Goal: Task Accomplishment & Management: Complete application form

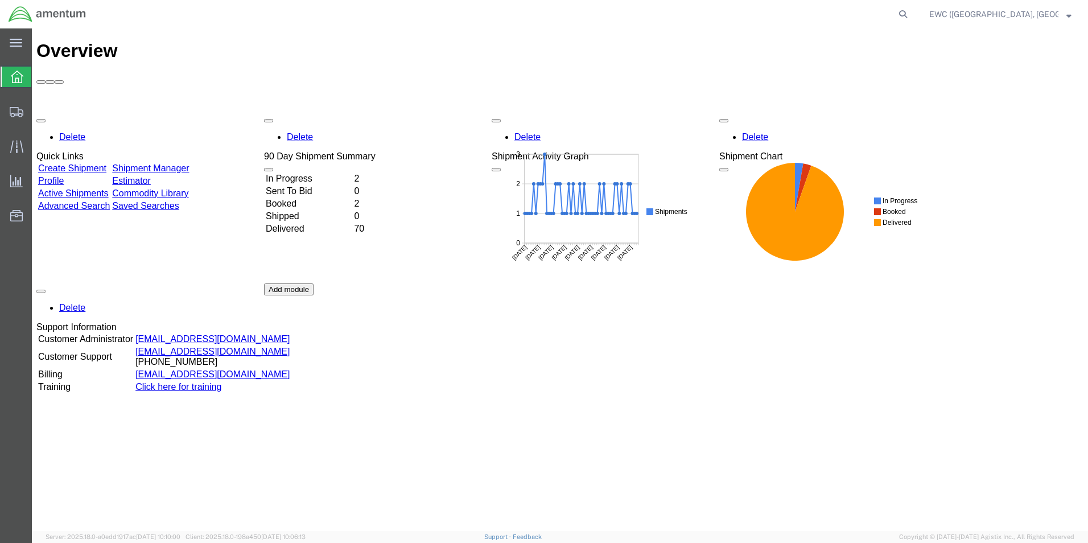
click at [316, 173] on td "In Progress" at bounding box center [308, 178] width 87 height 11
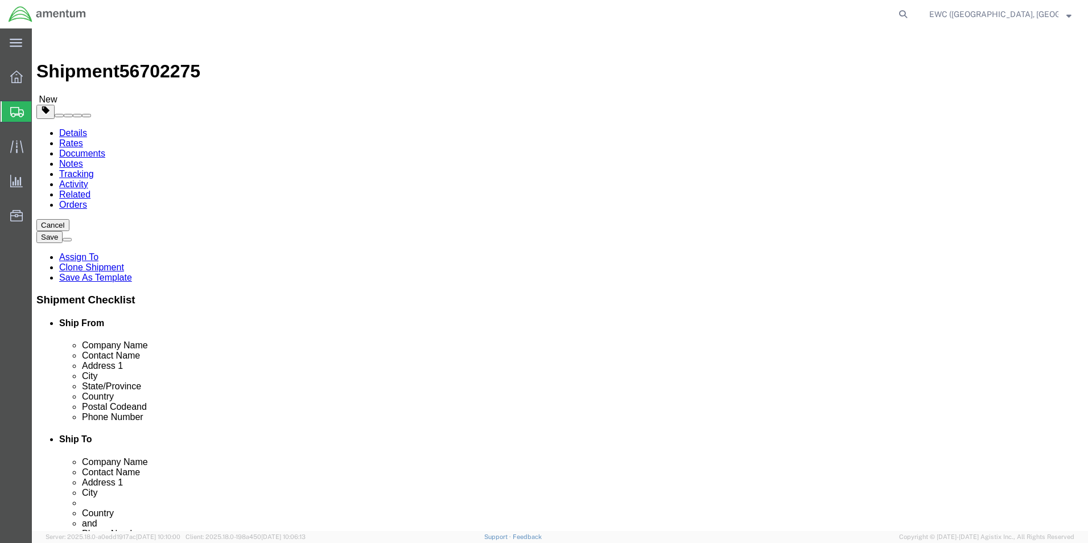
select select "60951"
select select "63333"
click input "Postal Code"
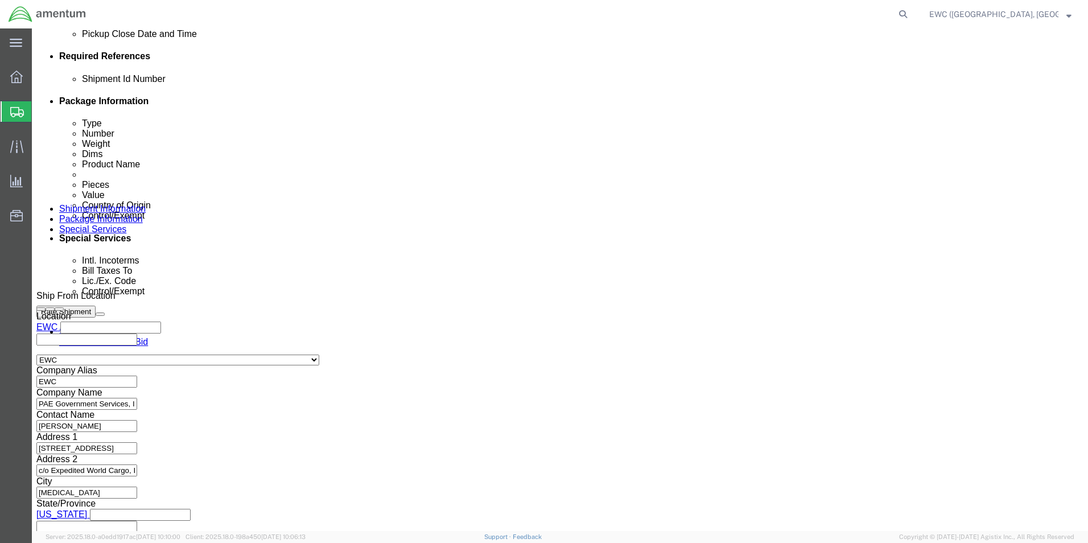
scroll to position [557, 0]
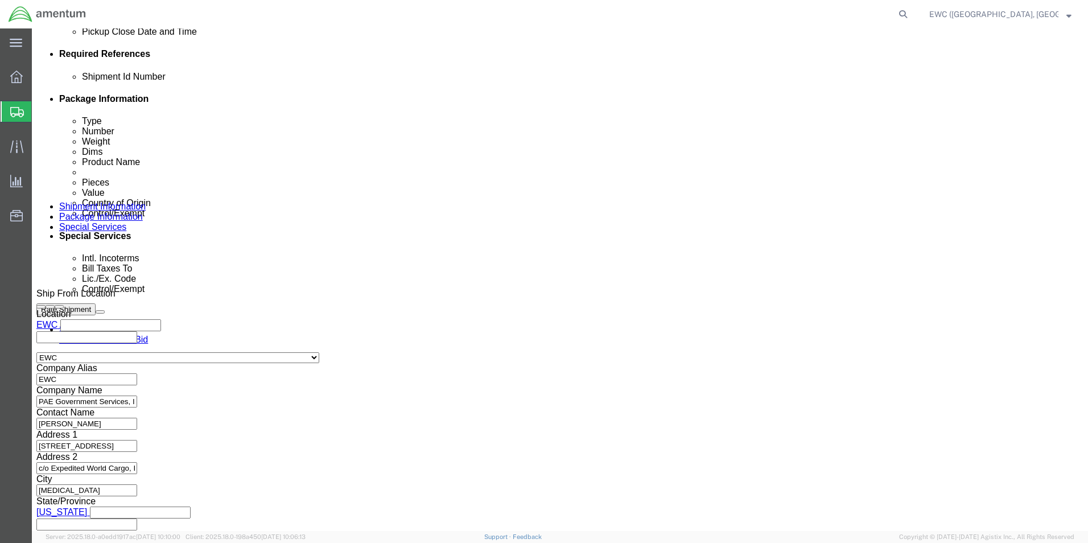
type input "111171"
select select
click button "Continue"
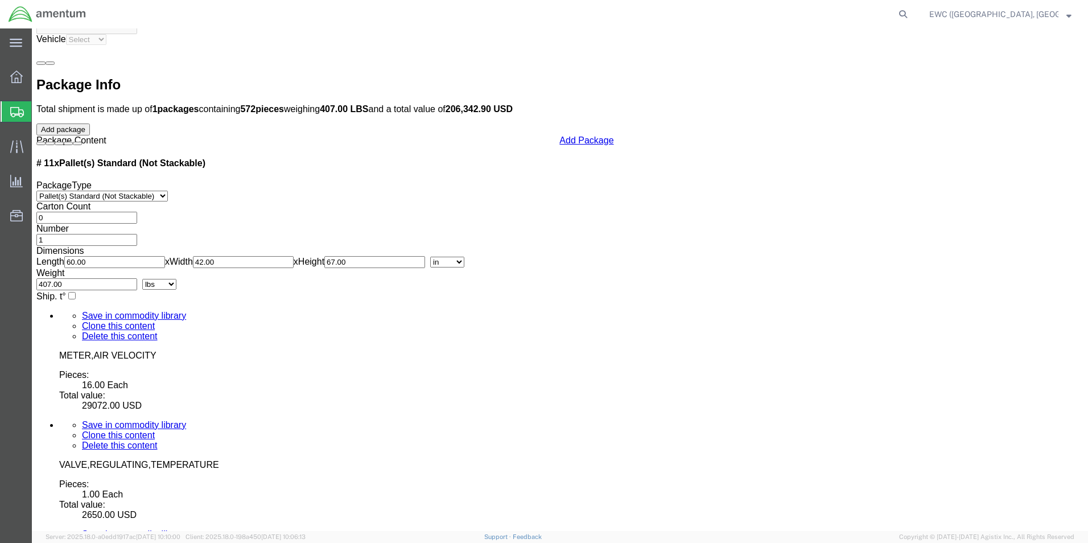
scroll to position [3368, 0]
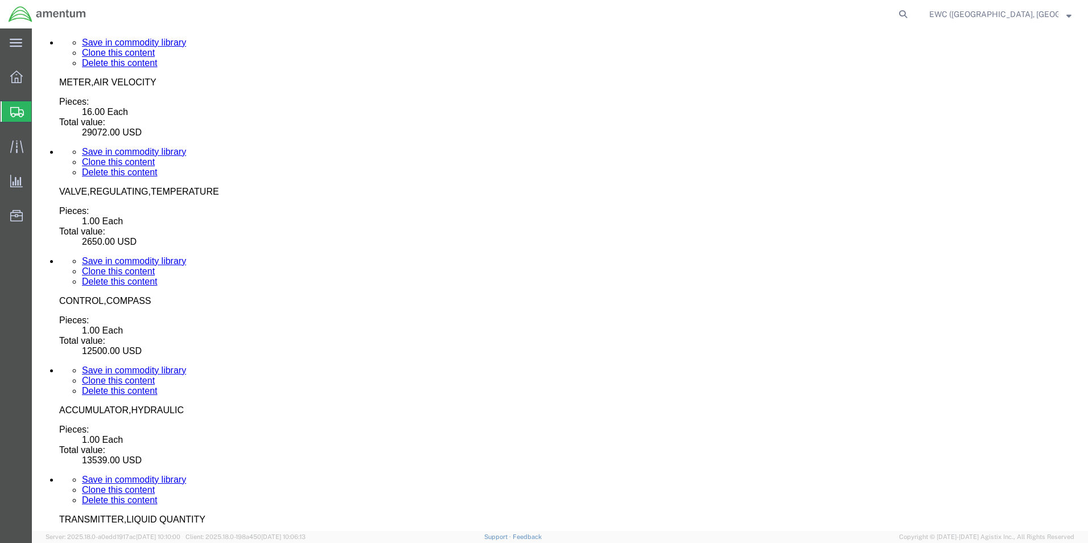
click button "Continue"
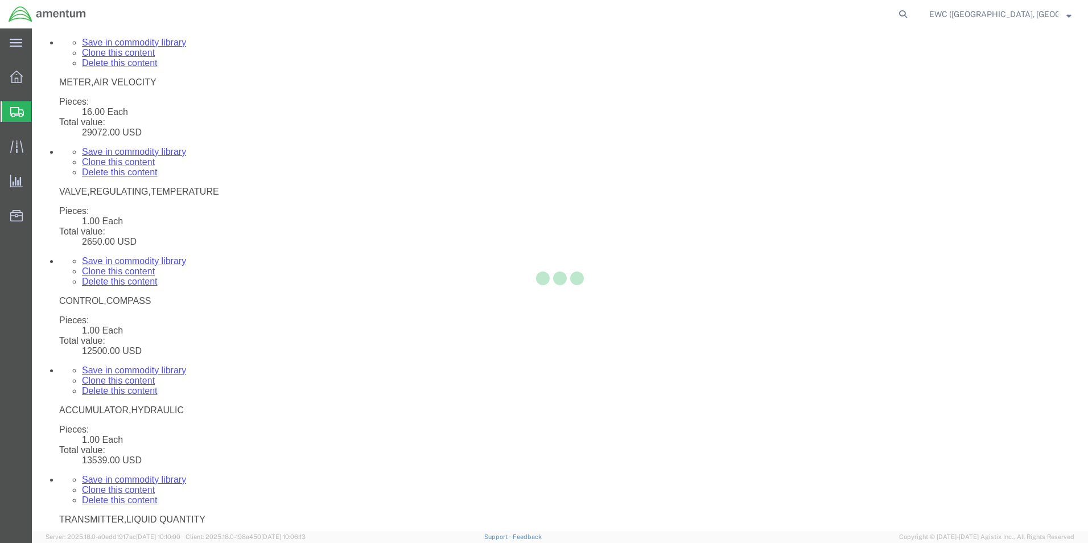
select select
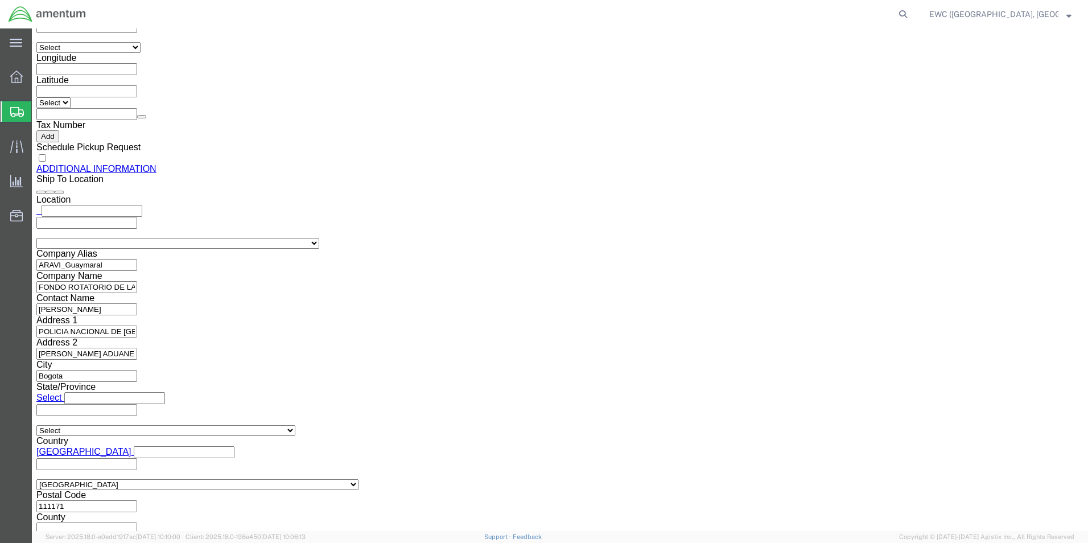
select select "DEPARTMENT"
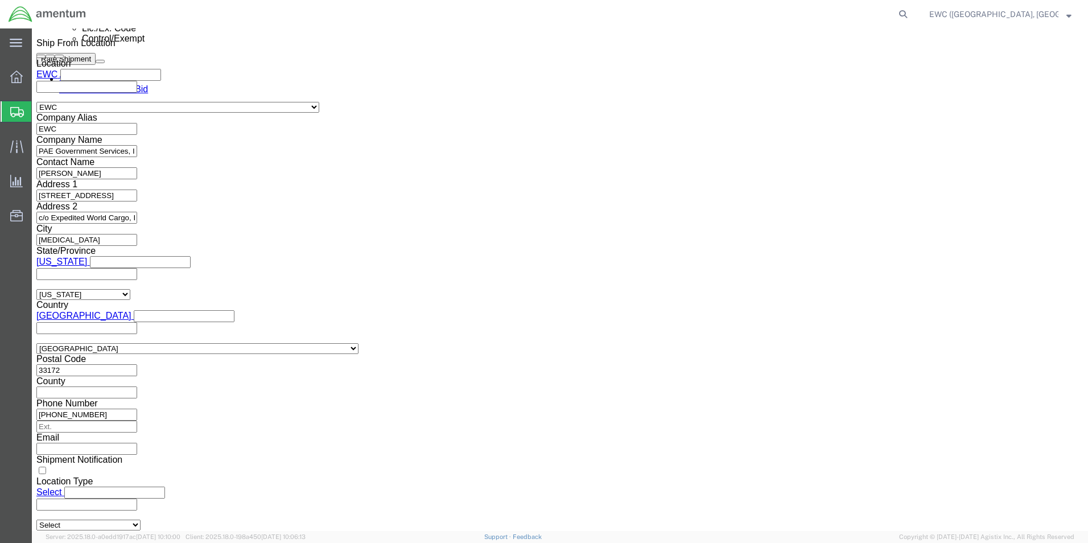
scroll to position [806, 0]
click select "Select AES-Direct EEI Carrier File EEI EEI Exempt"
select select "AESD"
click select "Select AES-Direct EEI Carrier File EEI EEI Exempt"
click input "text"
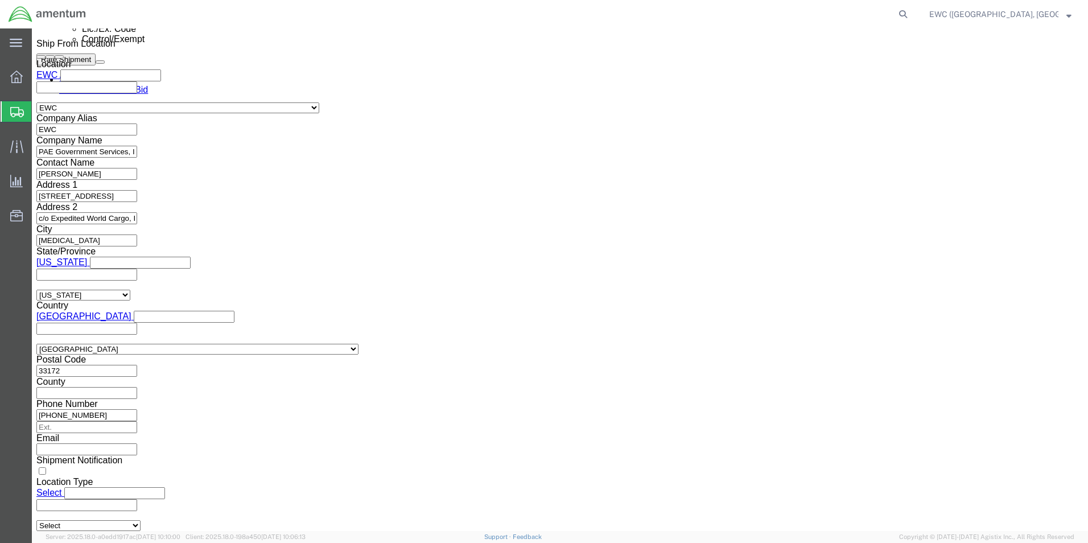
paste input "X20250904838633"
type input "X20250904838633"
click label "EIC"
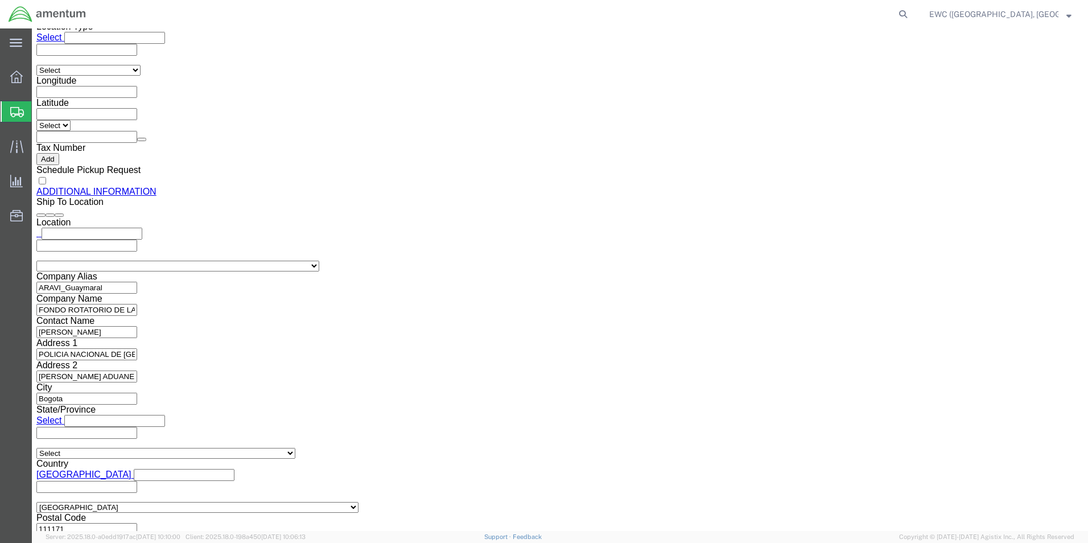
scroll to position [1319, 0]
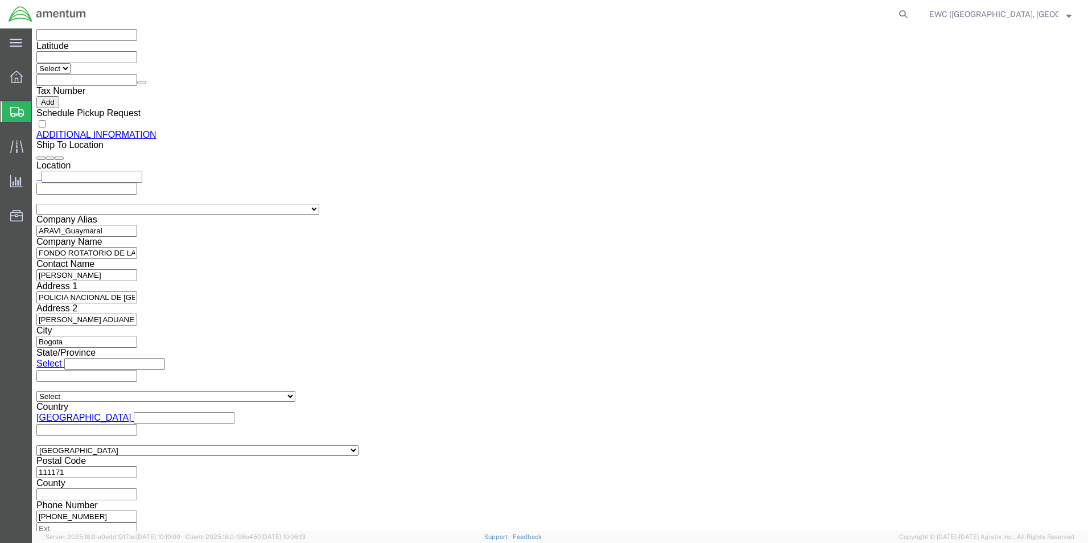
drag, startPoint x: 549, startPoint y: 386, endPoint x: 654, endPoint y: 475, distance: 137.7
drag, startPoint x: 654, startPoint y: 475, endPoint x: 742, endPoint y: 497, distance: 90.3
click div "Shipment 56702275 New Details Rates Documents Notes Tracking Activity Related O…"
click link "Rate And Send To Bid"
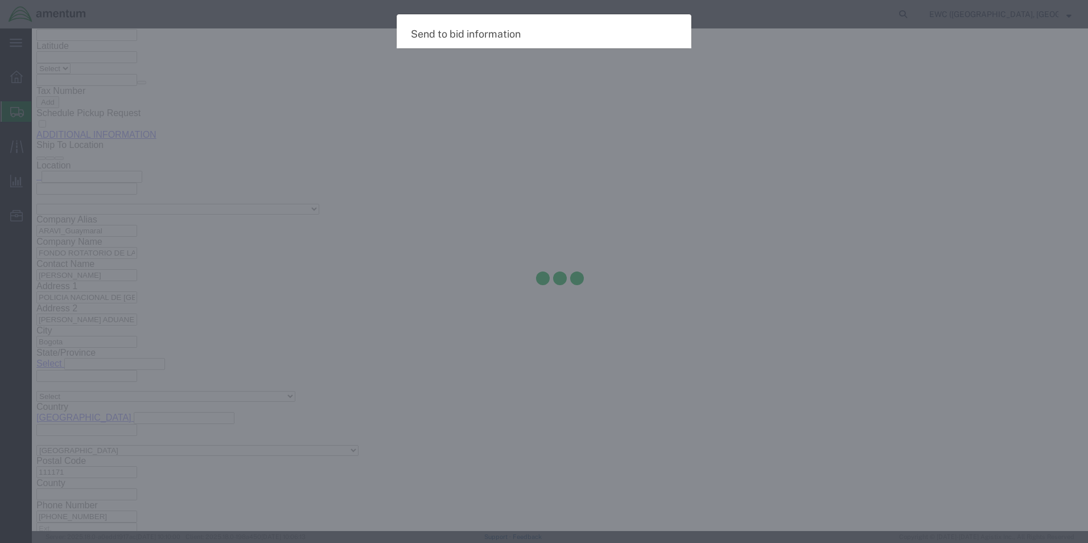
select select "AIR"
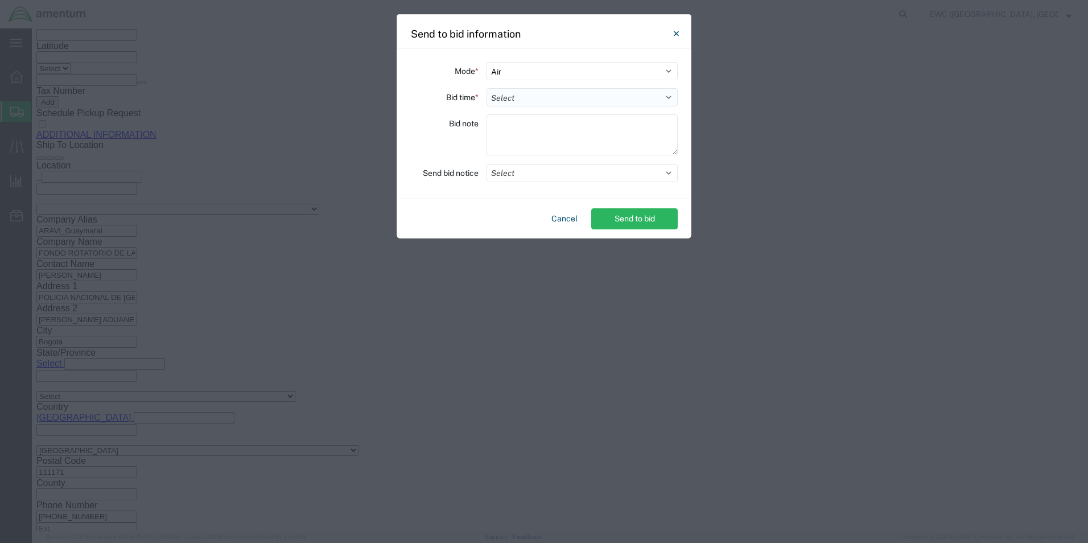
click at [504, 97] on select "Select 30 Min (Rush) 1 Hour (Rush) 2 Hours (Rush) 4 Hours (Rush) 8 Hours (Rush)…" at bounding box center [582, 97] width 191 height 18
select select "0.5"
click at [487, 88] on select "Select 30 Min (Rush) 1 Hour (Rush) 2 Hours (Rush) 4 Hours (Rush) 8 Hours (Rush)…" at bounding box center [582, 97] width 191 height 18
click at [503, 131] on textarea at bounding box center [582, 134] width 191 height 41
type textarea "ARAVI"
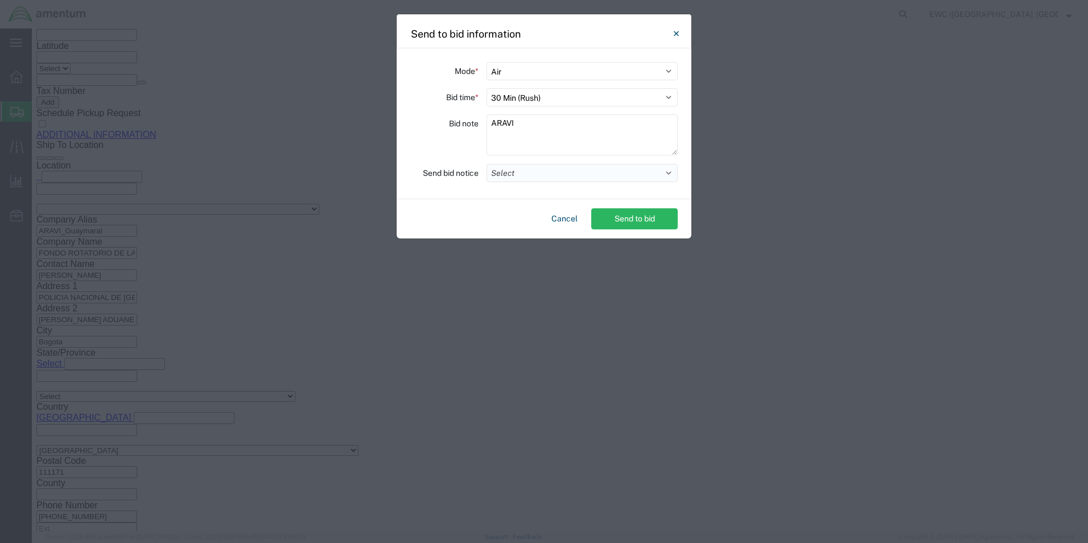
click at [518, 172] on button "Select" at bounding box center [582, 173] width 191 height 18
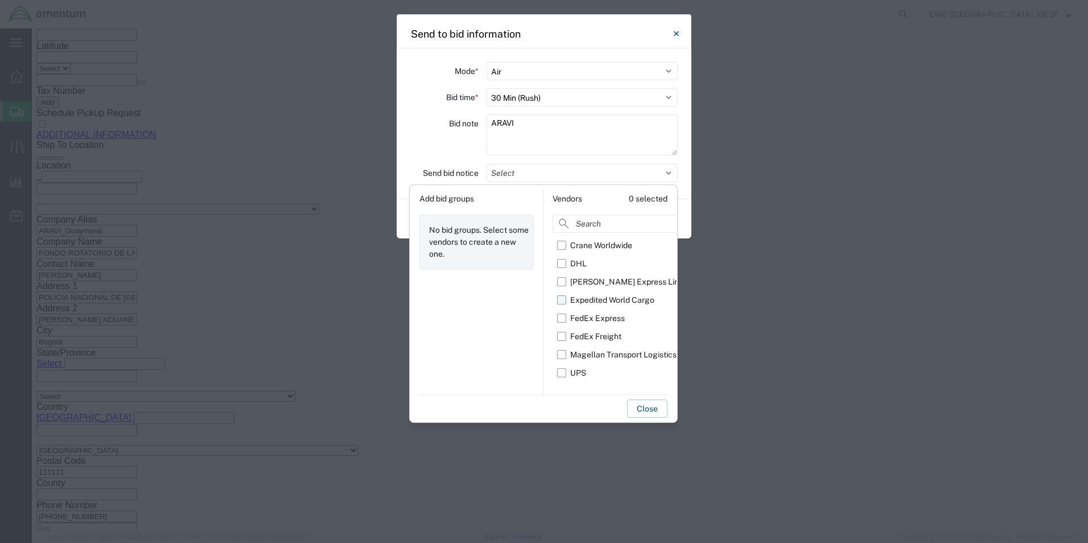
click at [574, 301] on div "Expedited World Cargo" at bounding box center [612, 300] width 84 height 12
click at [0, 0] on input "Expedited World Cargo" at bounding box center [0, 0] width 0 height 0
click at [643, 409] on button "Close" at bounding box center [647, 409] width 40 height 18
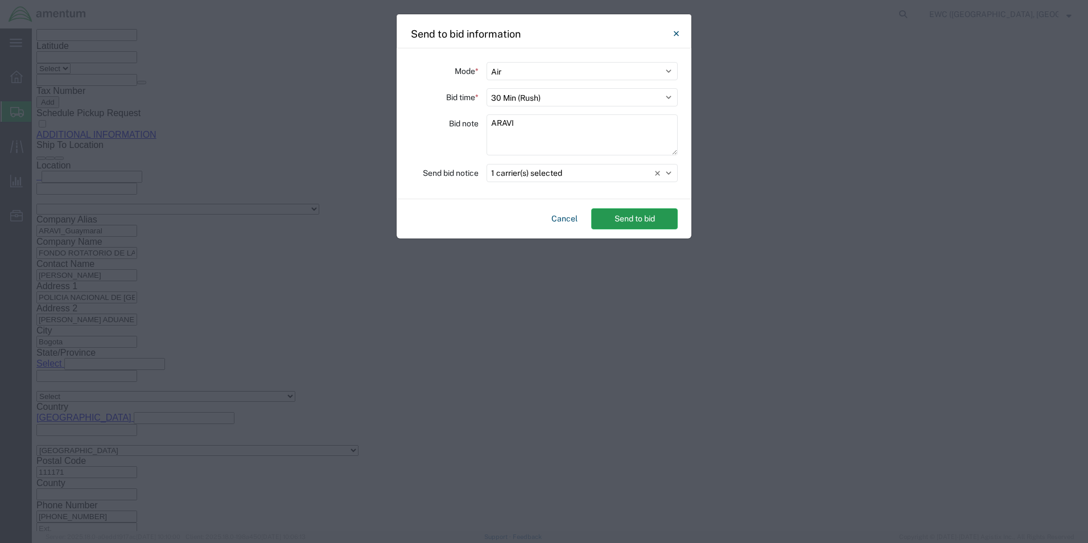
click at [644, 209] on button "Send to bid" at bounding box center [634, 218] width 87 height 21
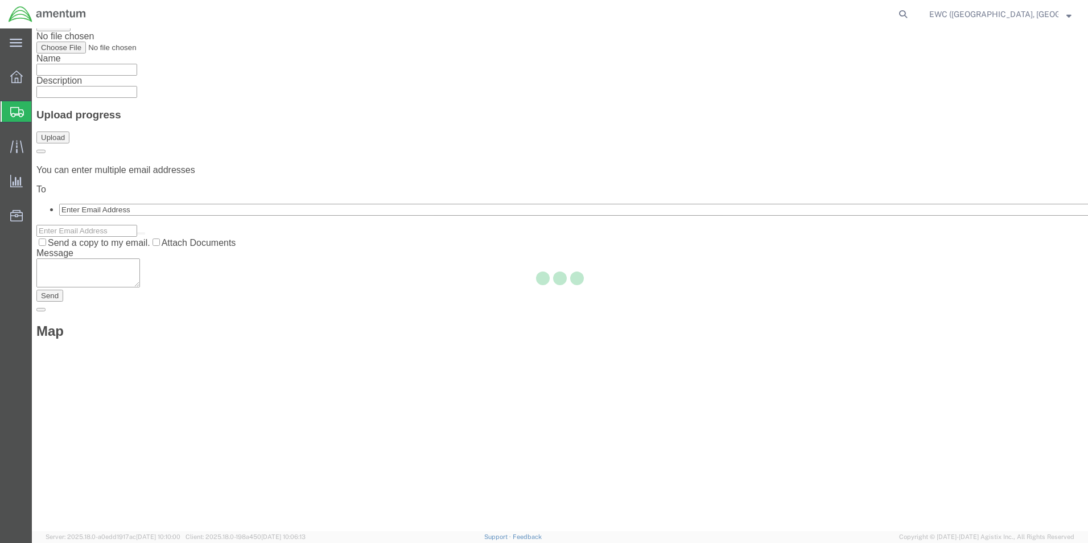
scroll to position [0, 0]
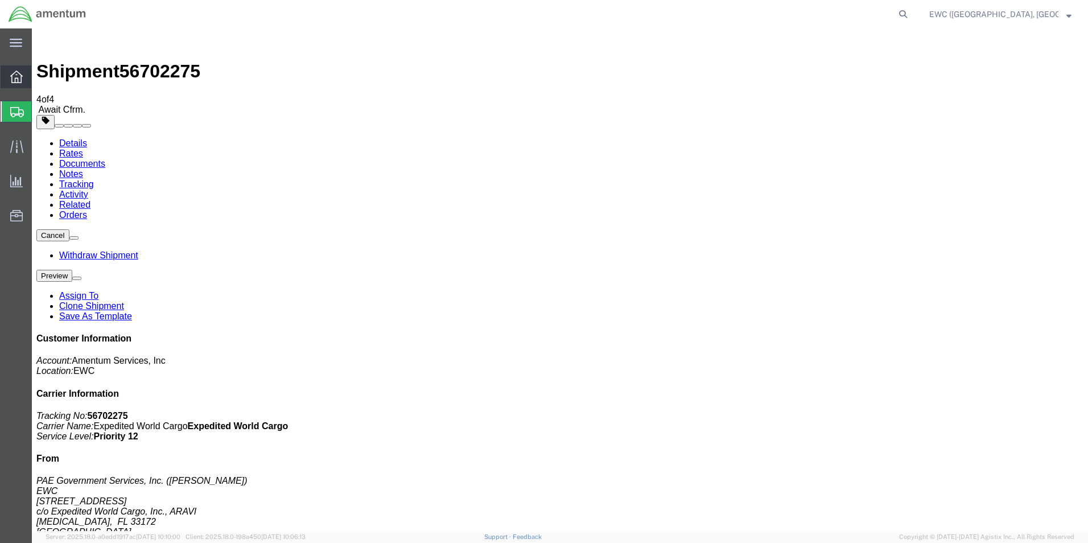
click at [21, 74] on icon at bounding box center [16, 77] width 13 height 13
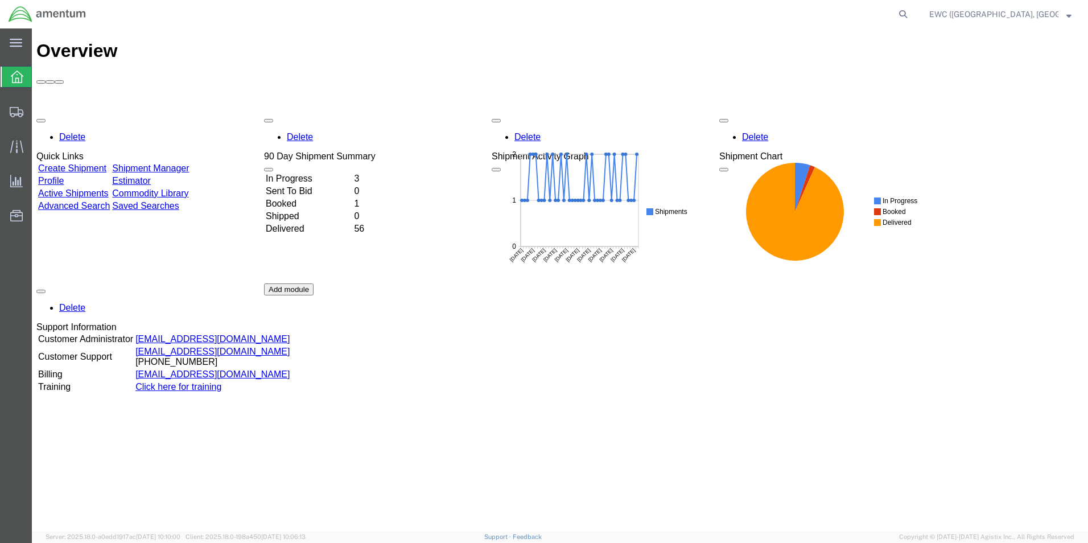
click at [1039, 19] on span "EWC ([GEOGRAPHIC_DATA], [GEOGRAPHIC_DATA]) ARAVI Program" at bounding box center [993, 14] width 129 height 13
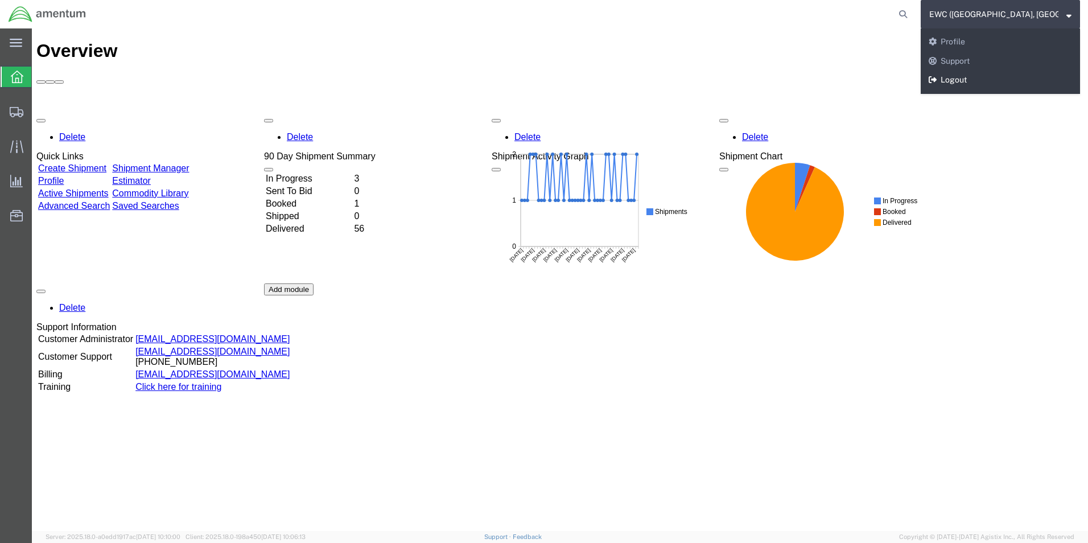
click at [972, 79] on link "Logout" at bounding box center [1000, 80] width 159 height 19
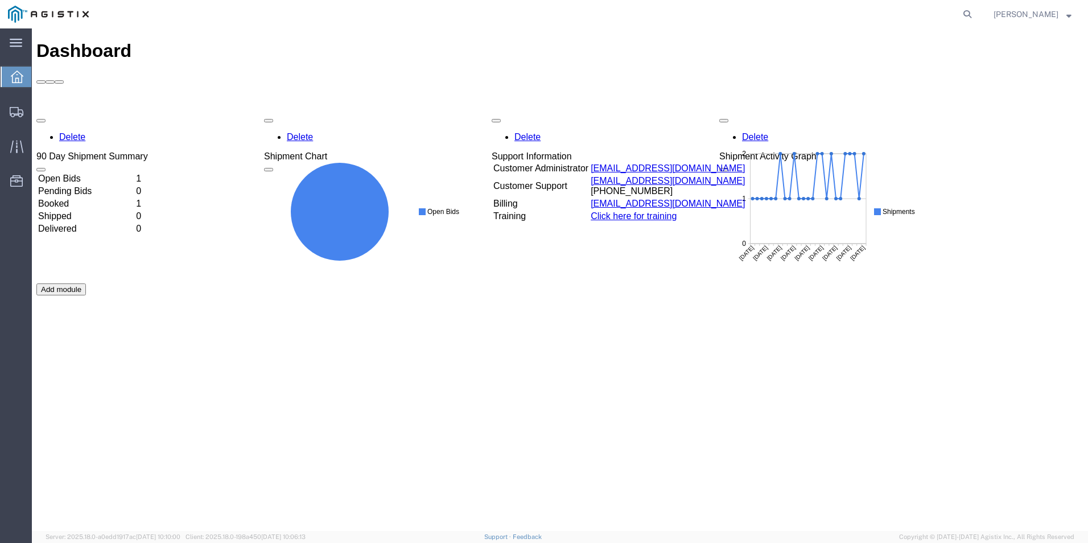
click at [90, 198] on td "Booked" at bounding box center [86, 203] width 97 height 11
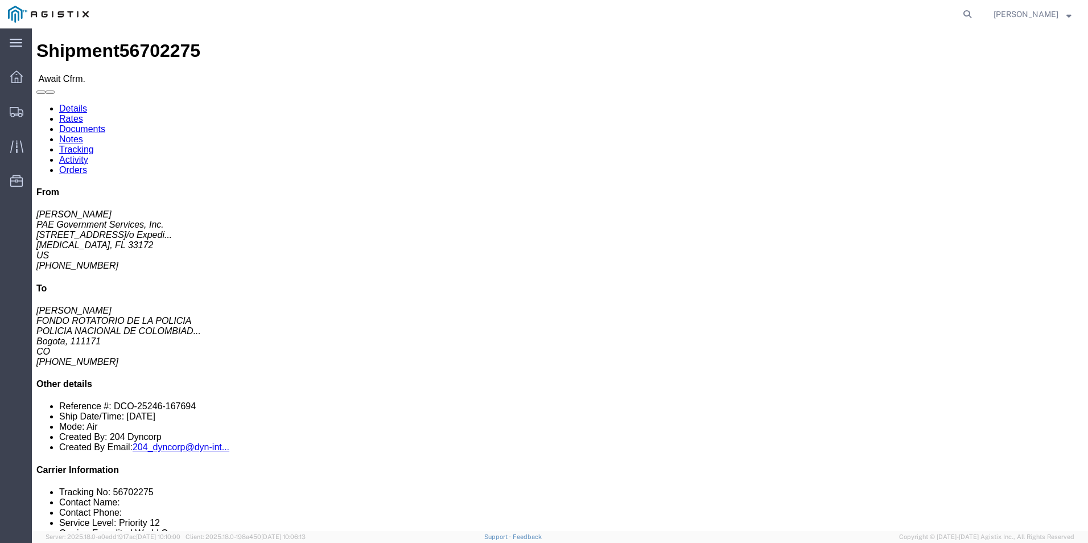
click link "Confirm"
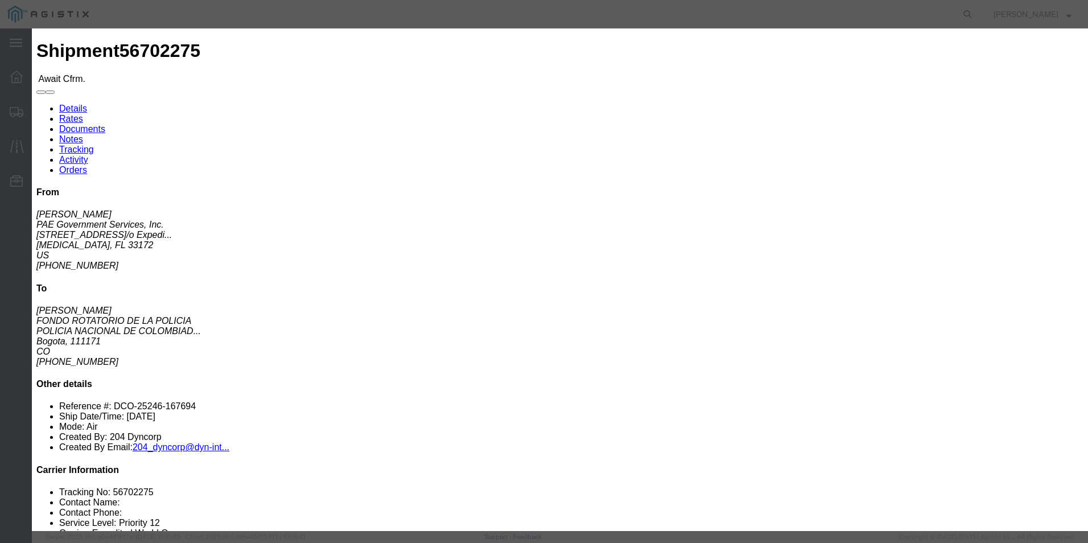
click input "text"
drag, startPoint x: 384, startPoint y: 133, endPoint x: 438, endPoint y: 138, distance: 54.3
click input "406-05144053"
type input "406-05144053"
click input "text"
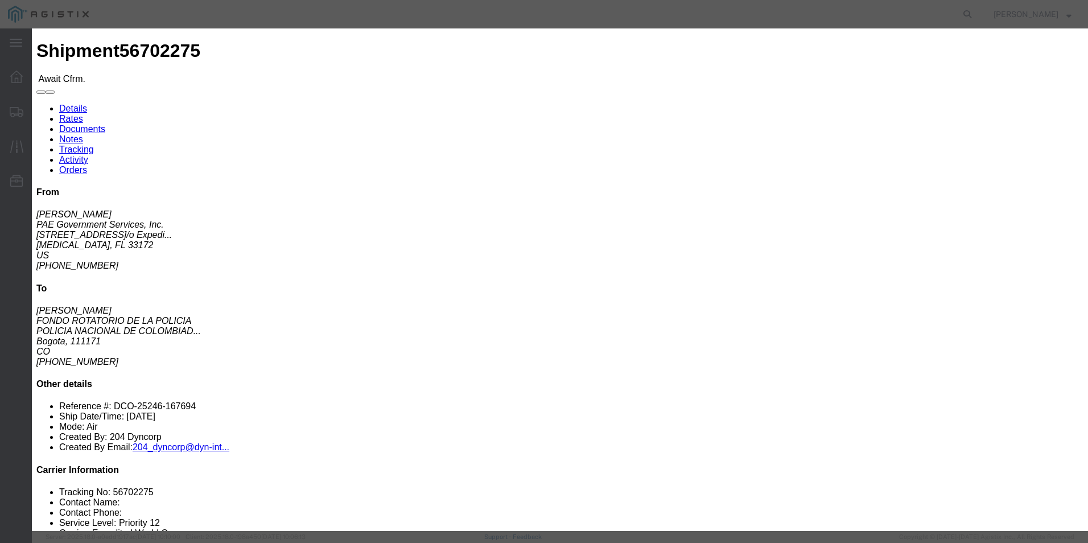
paste input "406-05144053"
type input "406-05144053"
click input "text"
type input "[PERSON_NAME]"
click input "text"
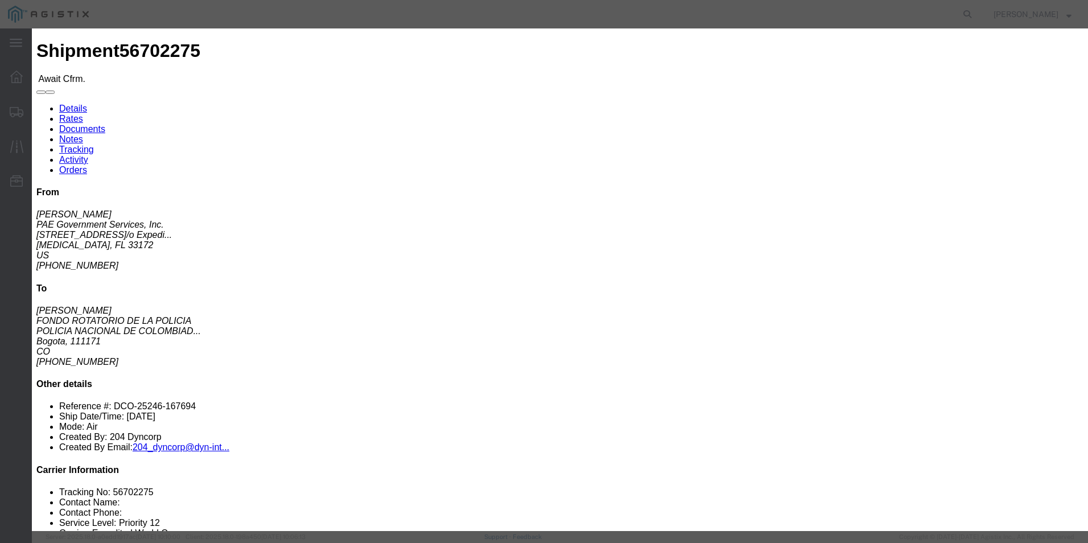
type input "3053925085"
click div "Confirmation Details Use my profile Bill of Lading Number 406-05144053 Person M…"
click select "Select Midnight 1 am 2 am 3 am 4 am 5 am 6 am 7 am 8 am 9 am 10 am 11 am 12 Noo…"
select select
click select "Select Midnight 1 am 2 am 3 am 4 am 5 am 6 am 7 am 8 am 9 am 10 am 11 am 12 Noo…"
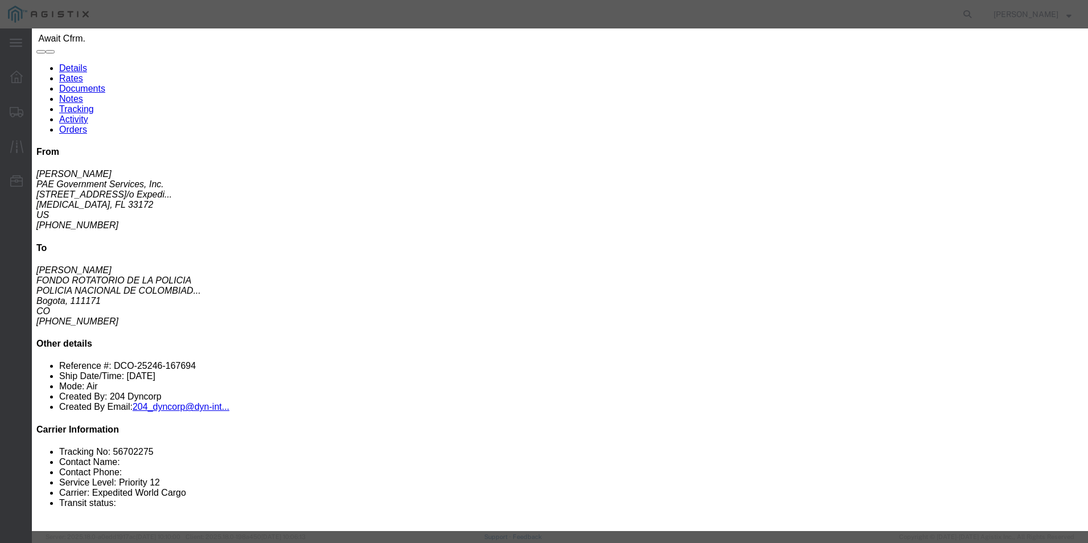
scroll to position [114, 0]
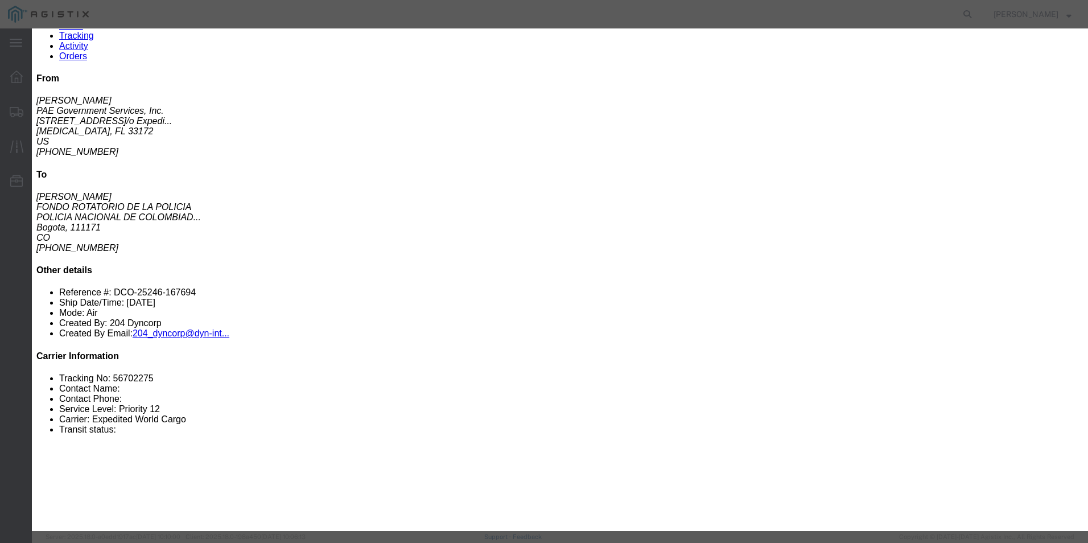
click div "Confirmation Details Use my profile Bill of Lading Number 406-05144053 Person M…"
click button "Submit"
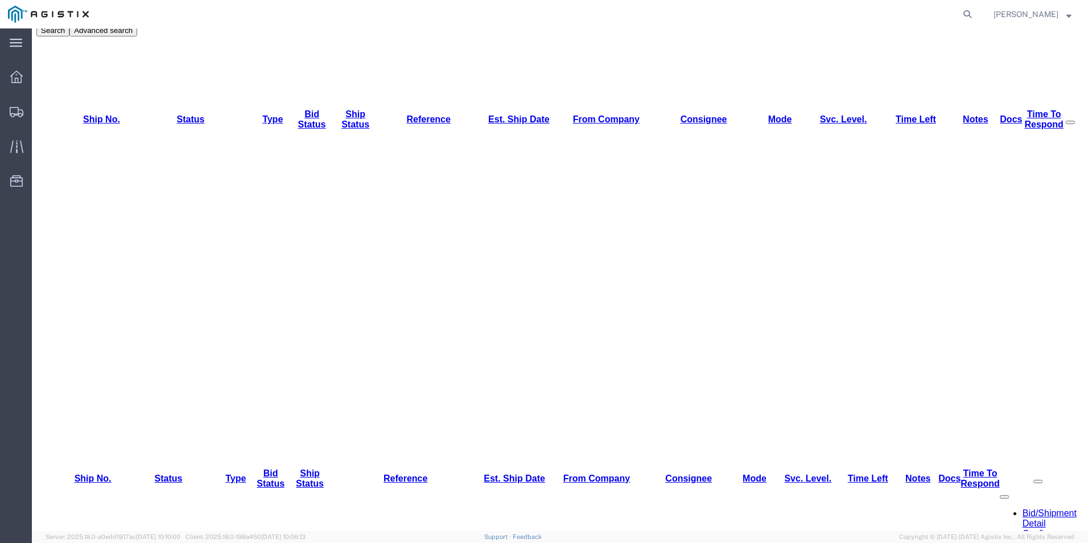
scroll to position [0, 0]
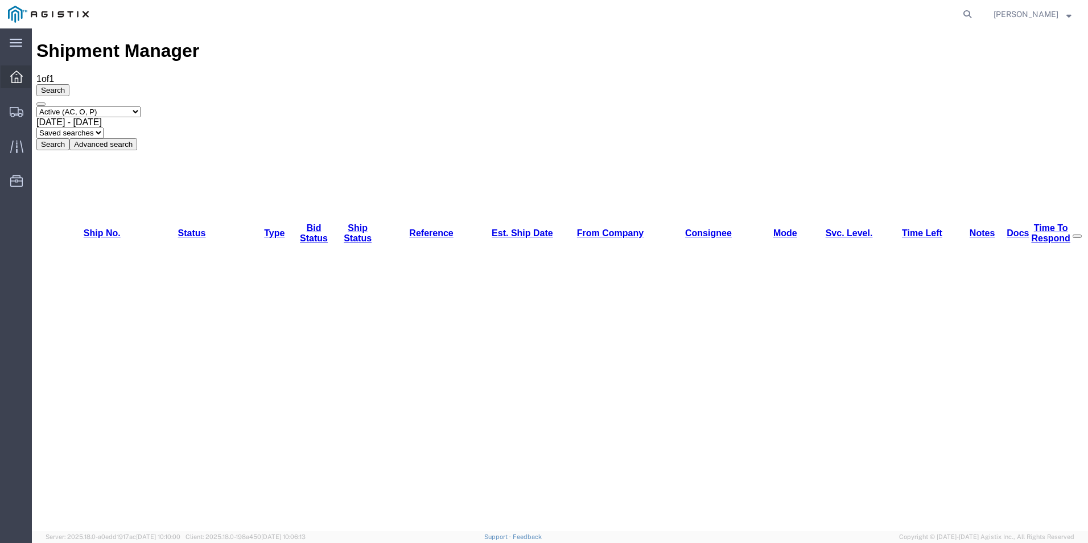
click at [18, 77] on icon at bounding box center [16, 77] width 13 height 13
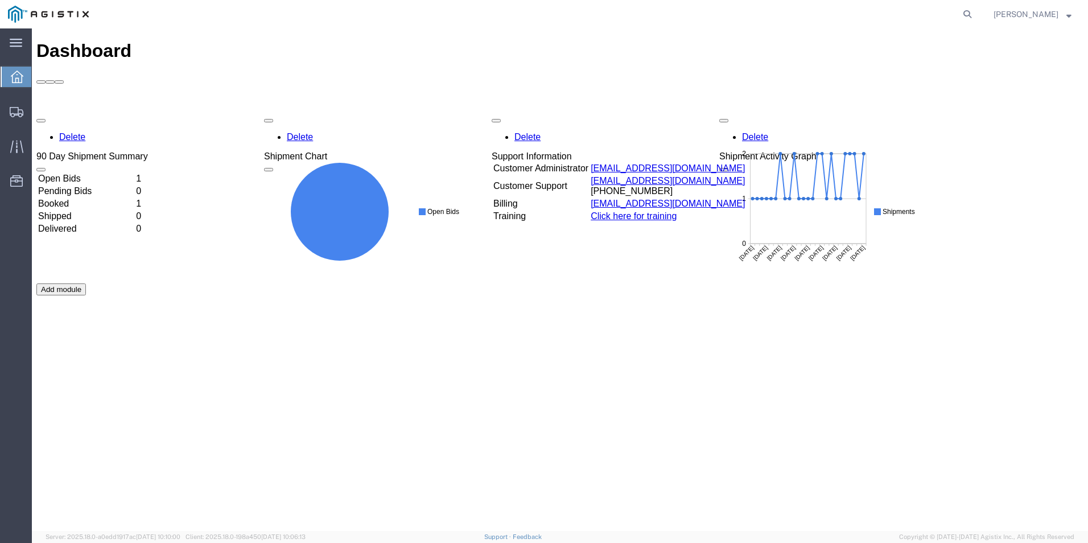
click at [1072, 13] on button "[PERSON_NAME]" at bounding box center [1032, 14] width 79 height 14
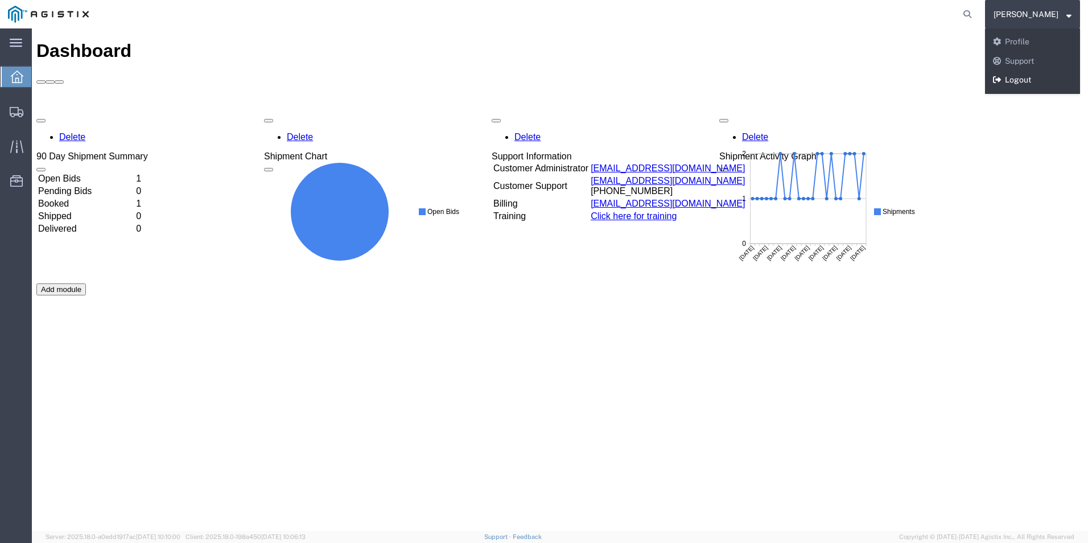
click at [1033, 80] on link "Logout" at bounding box center [1032, 80] width 95 height 19
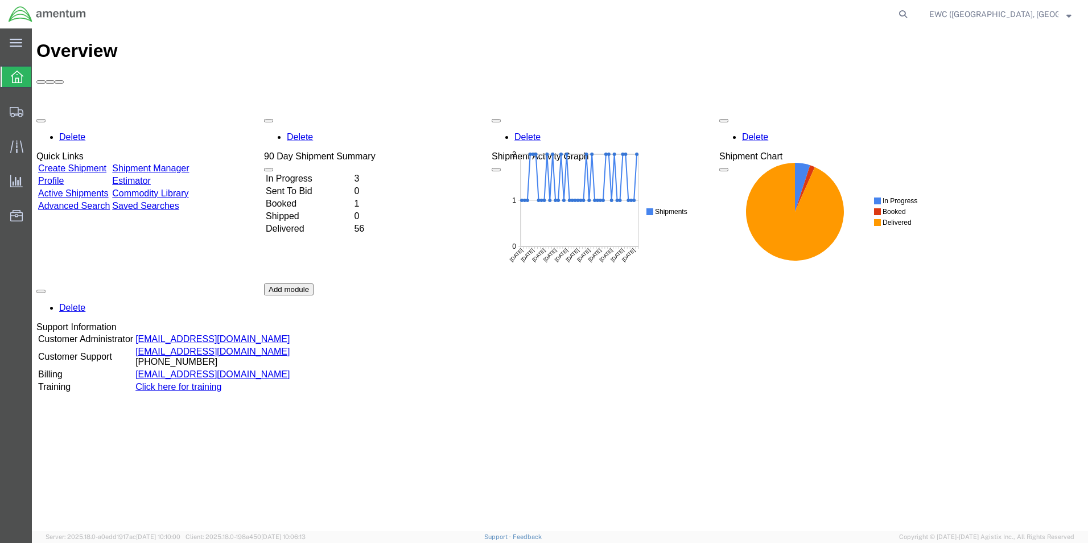
click at [319, 173] on td "In Progress" at bounding box center [308, 178] width 87 height 11
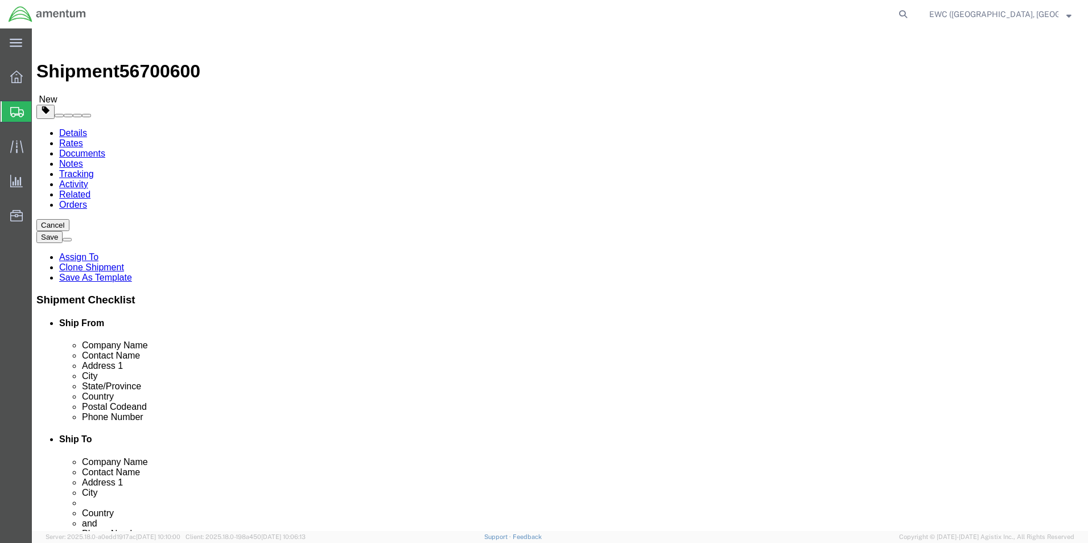
select select "60951"
select select "63333"
click input "Postal Code"
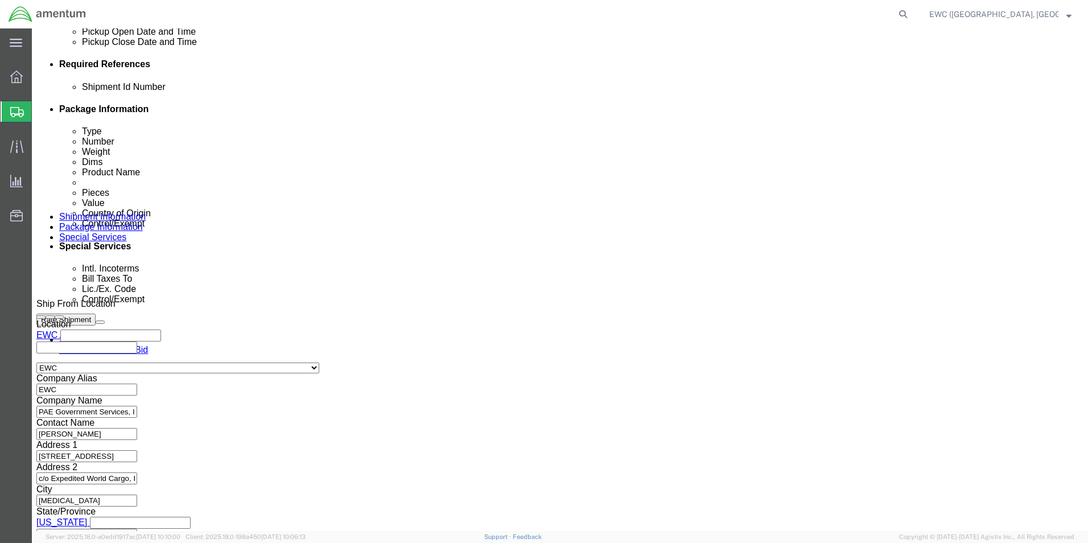
scroll to position [557, 0]
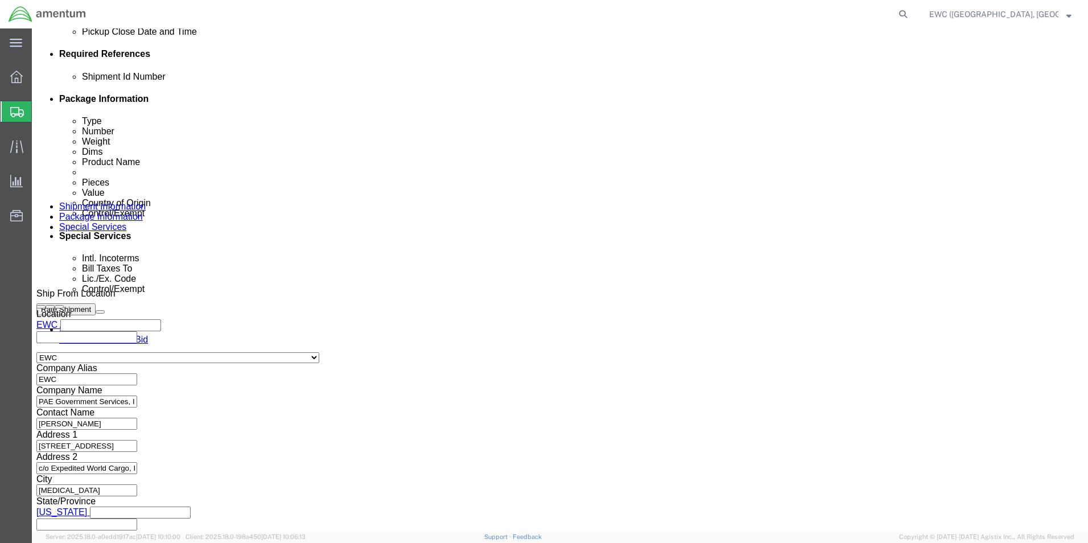
type input "111171"
select select
click button "Continue"
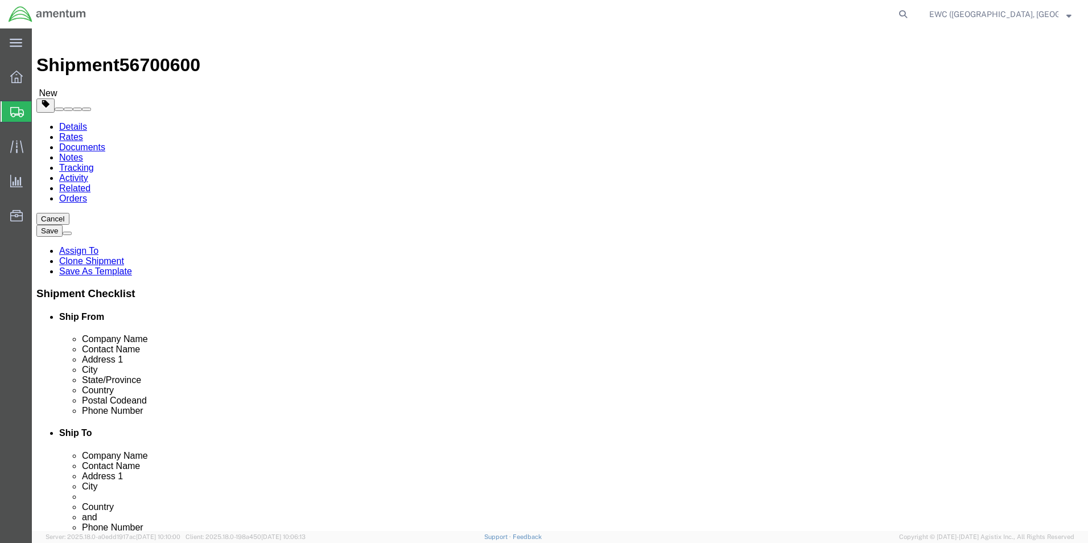
scroll to position [8, 0]
click button "Continue"
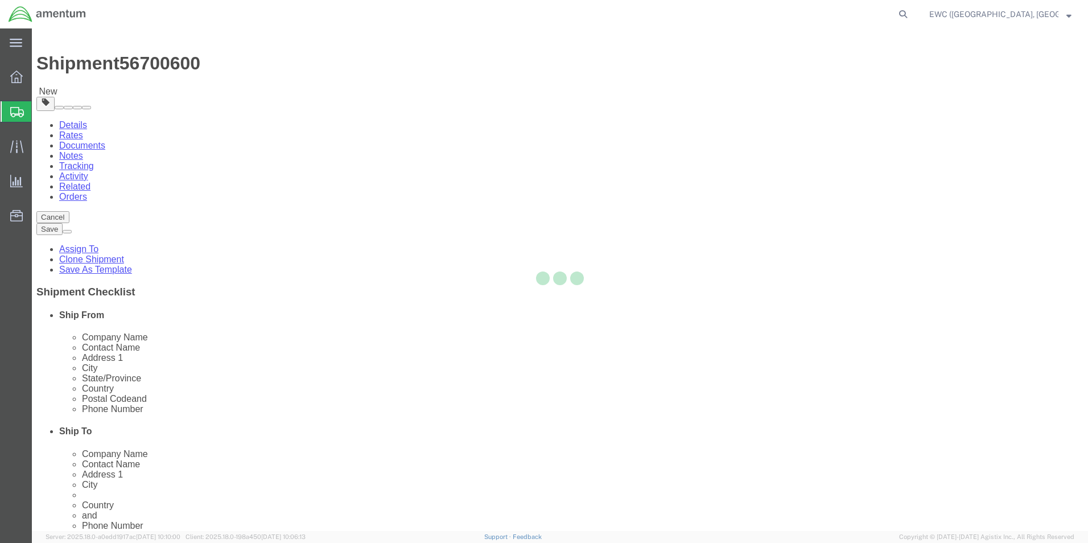
select select
select select "DEPARTMENT"
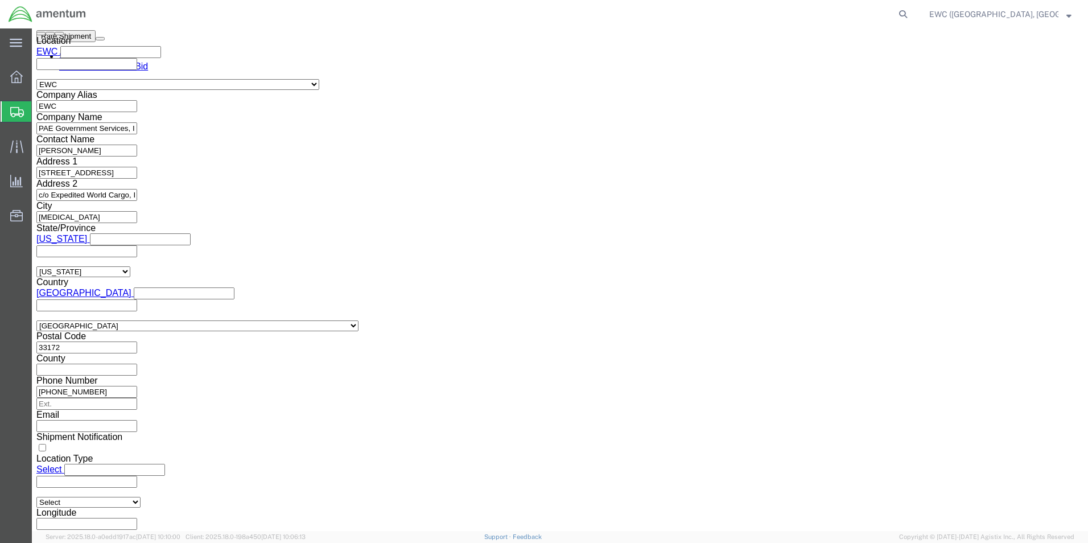
scroll to position [862, 0]
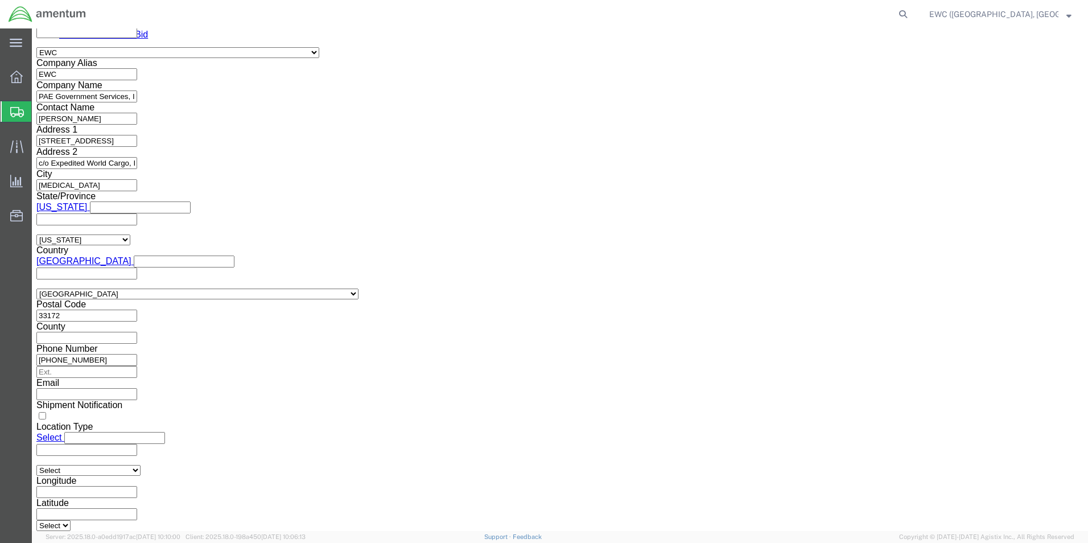
click select "Select AES-Direct EEI Carrier File EEI EEI Exempt"
select select "AESD"
click select "Select AES-Direct EEI Carrier File EEI EEI Exempt"
click input "text"
paste input "1 @ 42x42x30 IN"
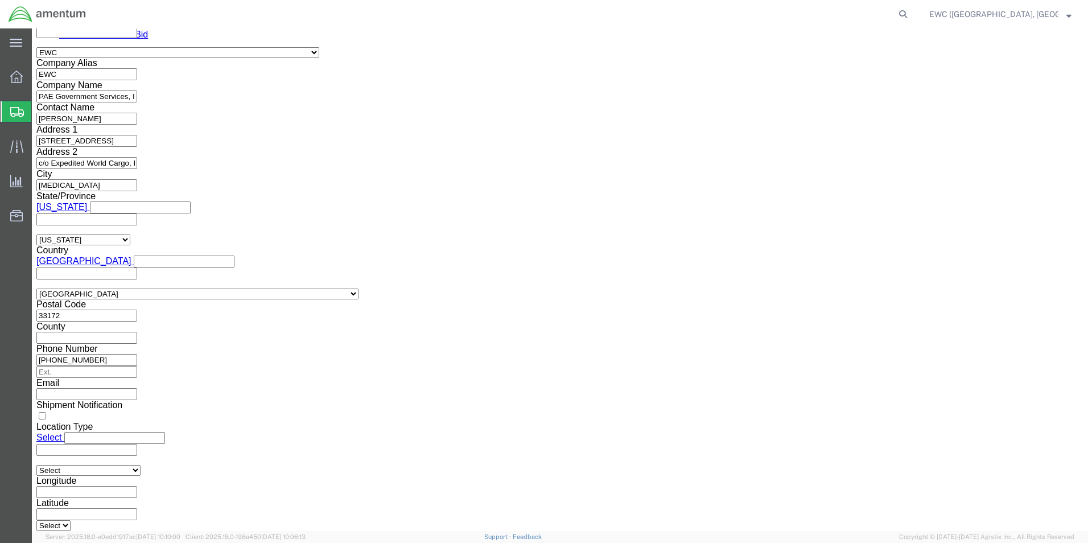
type input "1"
click input "text"
paste input "X20250904845348"
type input "X20250904845348"
click div "EEI Information Select AES-Direct EEI Carrier File EEI EEI Exempt ITN Number X2…"
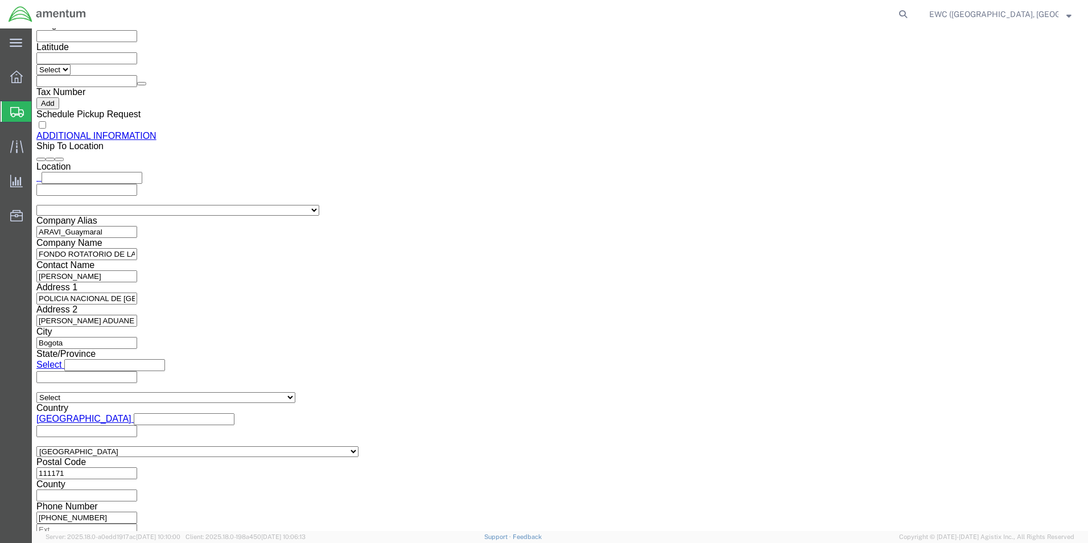
scroll to position [1319, 0]
click link "Rate And Send To Bid"
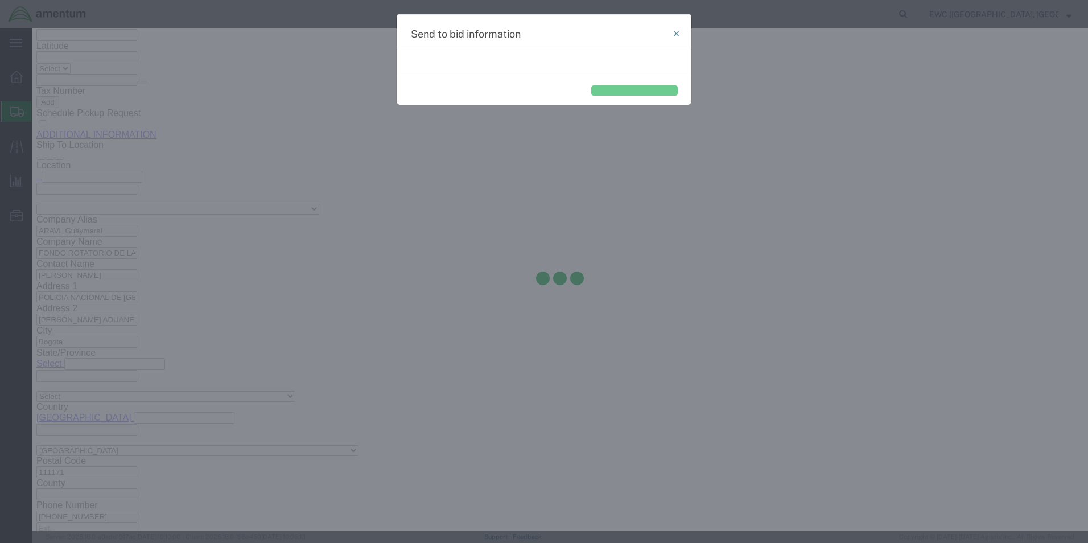
select select "AIR"
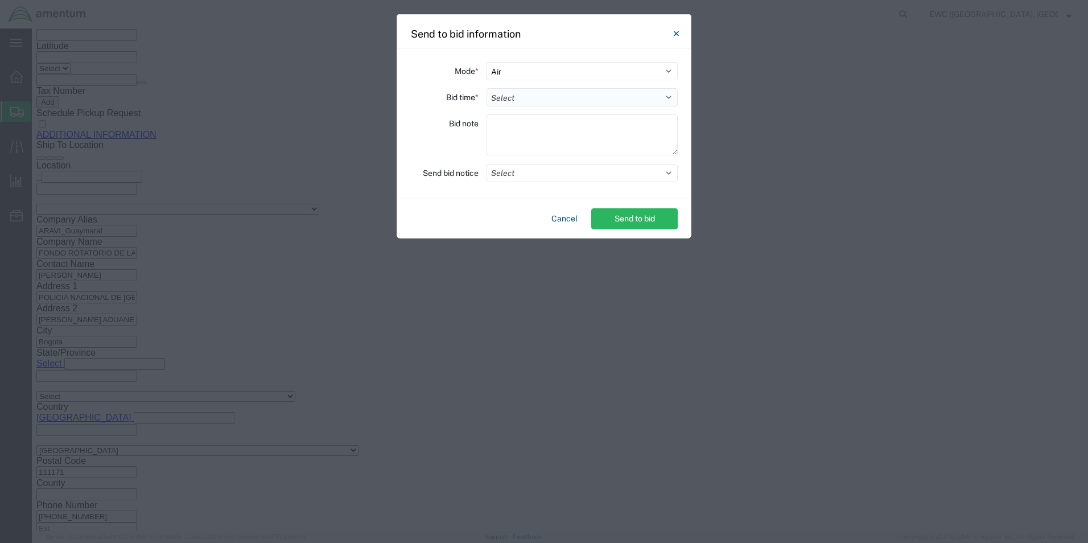
click at [498, 100] on select "Select 30 Min (Rush) 1 Hour (Rush) 2 Hours (Rush) 4 Hours (Rush) 8 Hours (Rush)…" at bounding box center [582, 97] width 191 height 18
select select "0.5"
click at [487, 88] on select "Select 30 Min (Rush) 1 Hour (Rush) 2 Hours (Rush) 4 Hours (Rush) 8 Hours (Rush)…" at bounding box center [582, 97] width 191 height 18
click at [506, 129] on textarea at bounding box center [582, 134] width 191 height 41
type textarea "a"
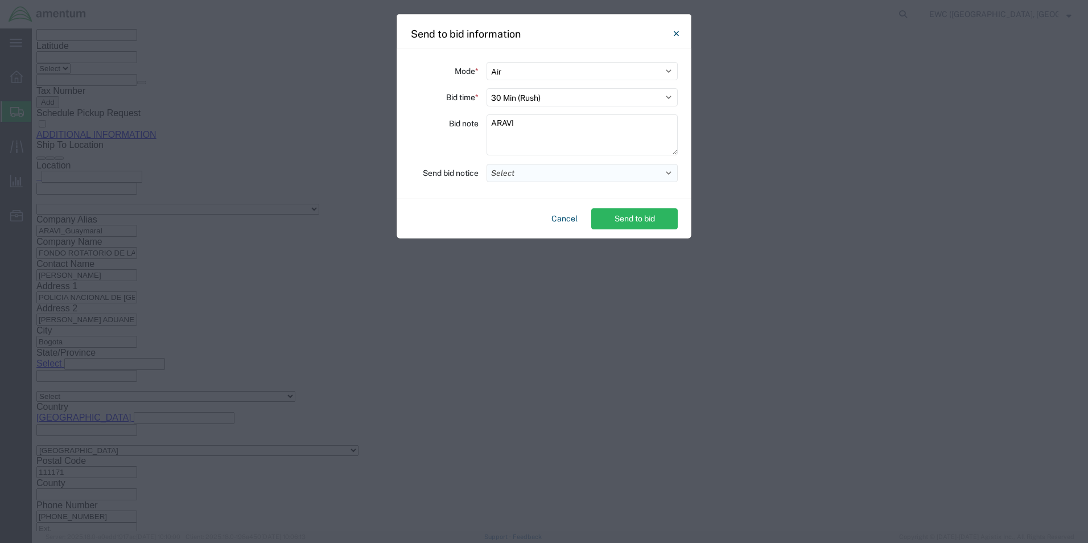
type textarea "ARAVI"
click at [521, 172] on button "Select" at bounding box center [582, 173] width 191 height 18
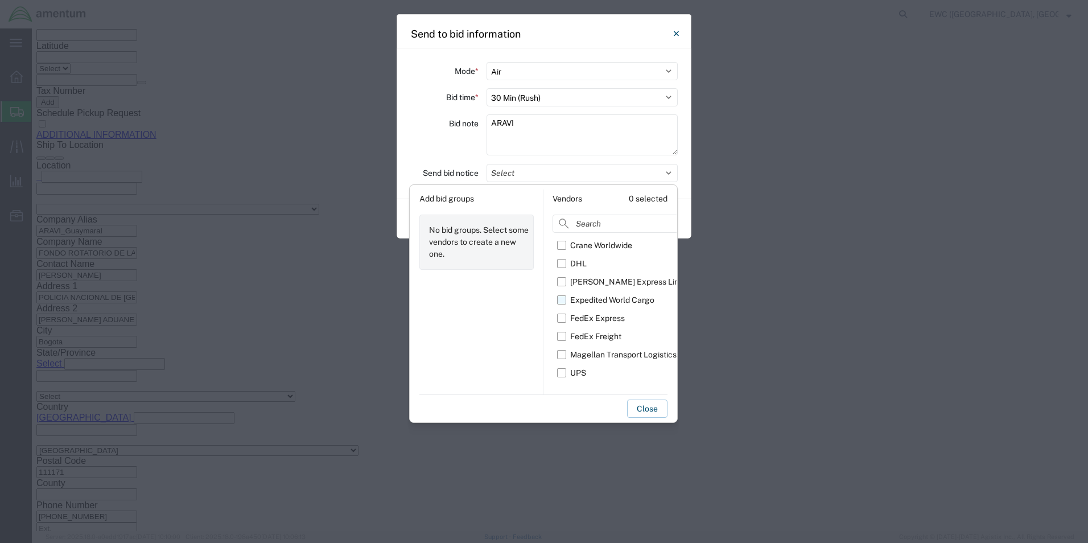
click at [567, 299] on label "Expedited World Cargo" at bounding box center [622, 300] width 130 height 18
click at [0, 0] on input "Expedited World Cargo" at bounding box center [0, 0] width 0 height 0
click at [660, 410] on button "Close" at bounding box center [647, 409] width 40 height 18
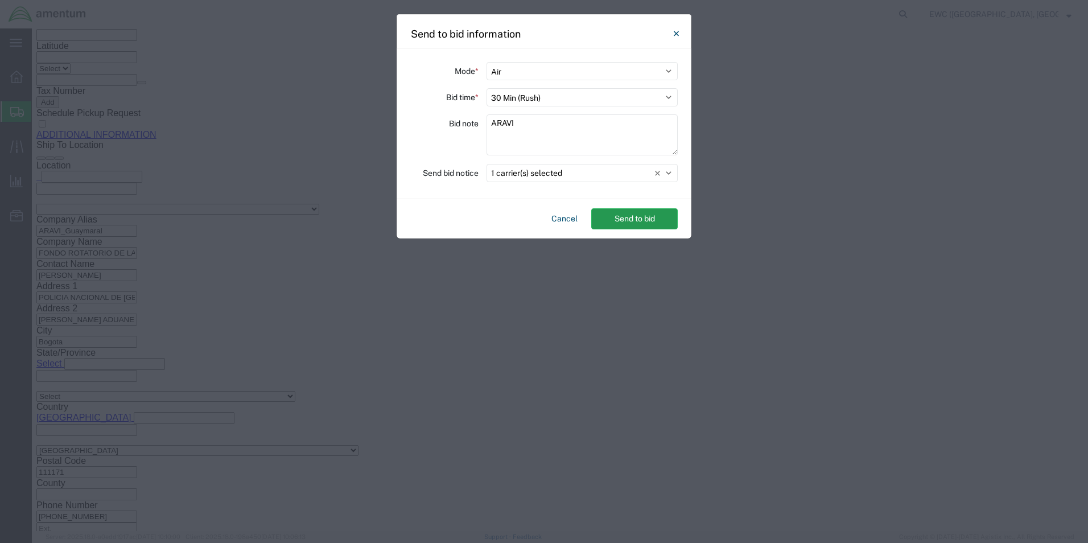
click at [639, 221] on button "Send to bid" at bounding box center [634, 218] width 87 height 21
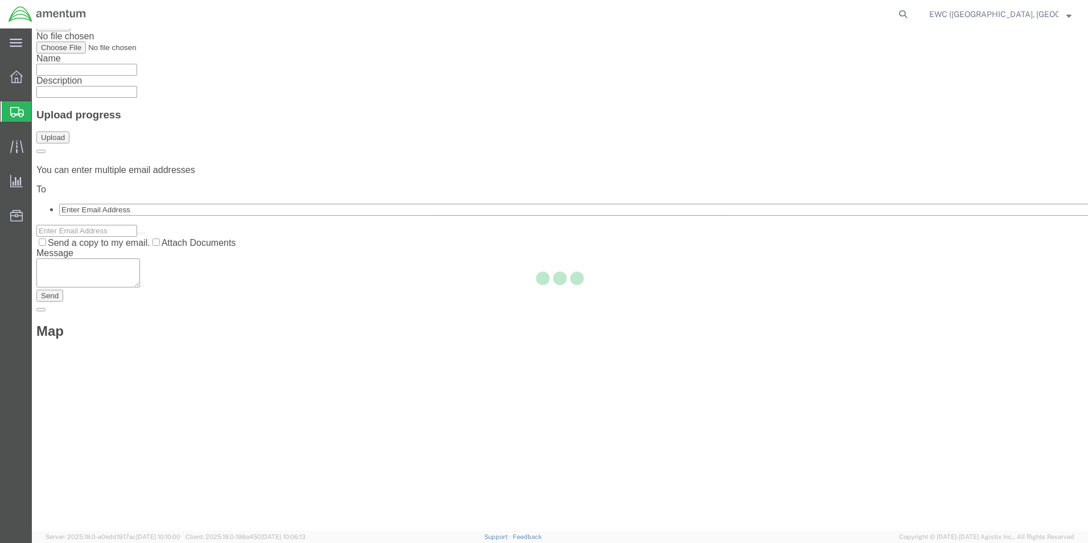
scroll to position [0, 0]
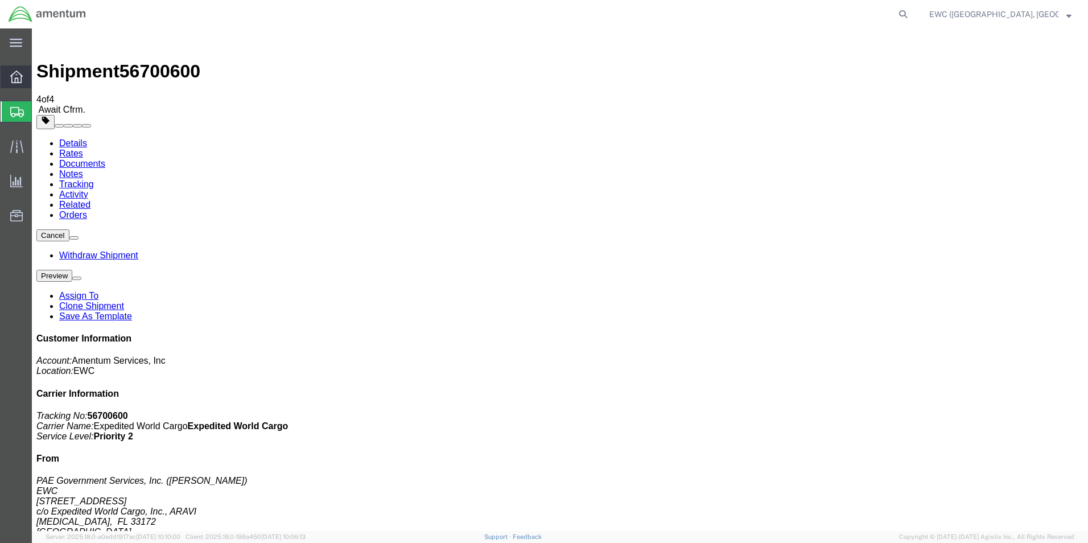
click at [11, 75] on icon at bounding box center [16, 77] width 13 height 13
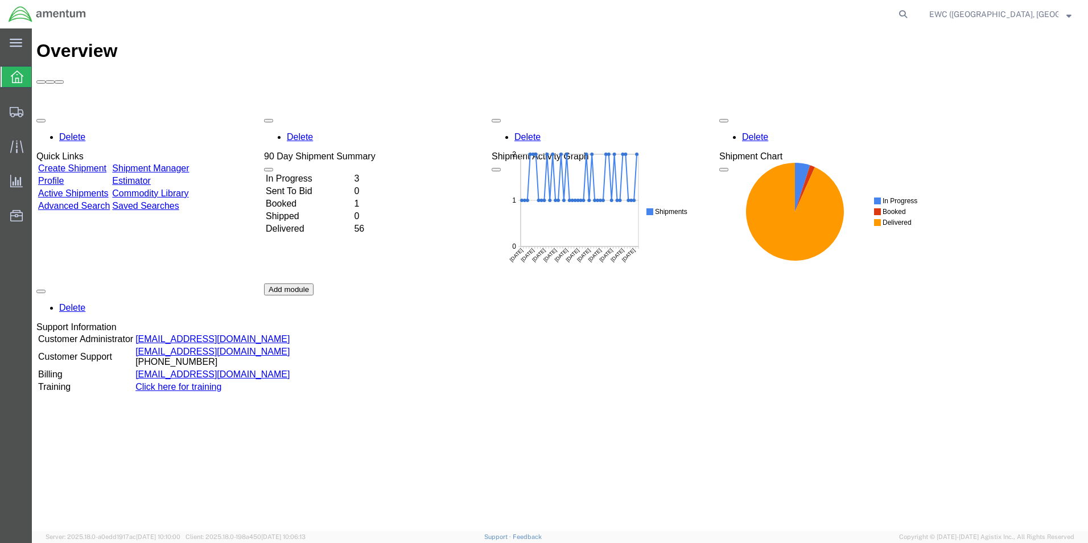
click at [1072, 19] on button "EWC ([GEOGRAPHIC_DATA], [GEOGRAPHIC_DATA]) ARAVI Program" at bounding box center [1000, 14] width 143 height 14
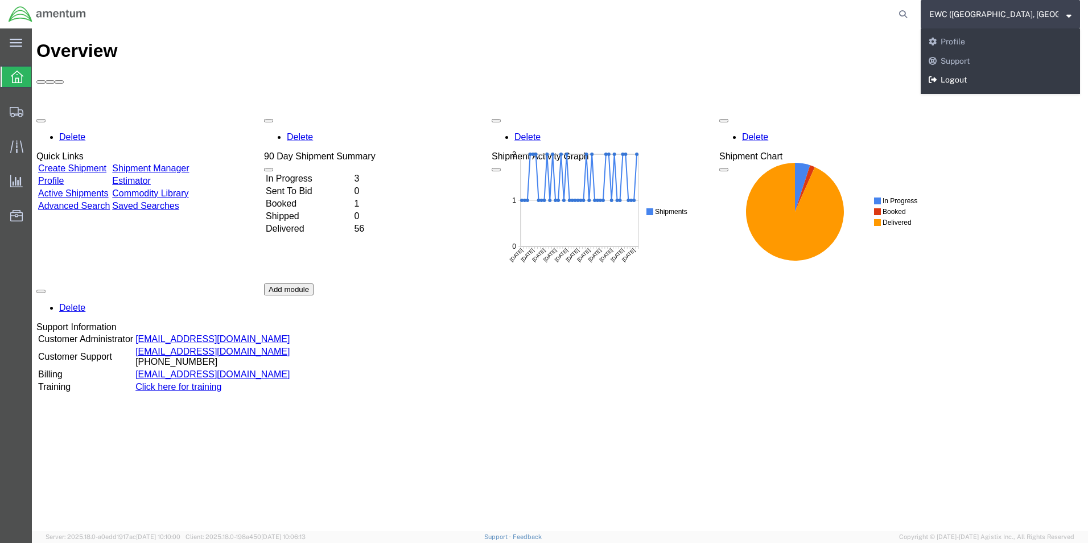
click at [972, 81] on link "Logout" at bounding box center [1000, 80] width 159 height 19
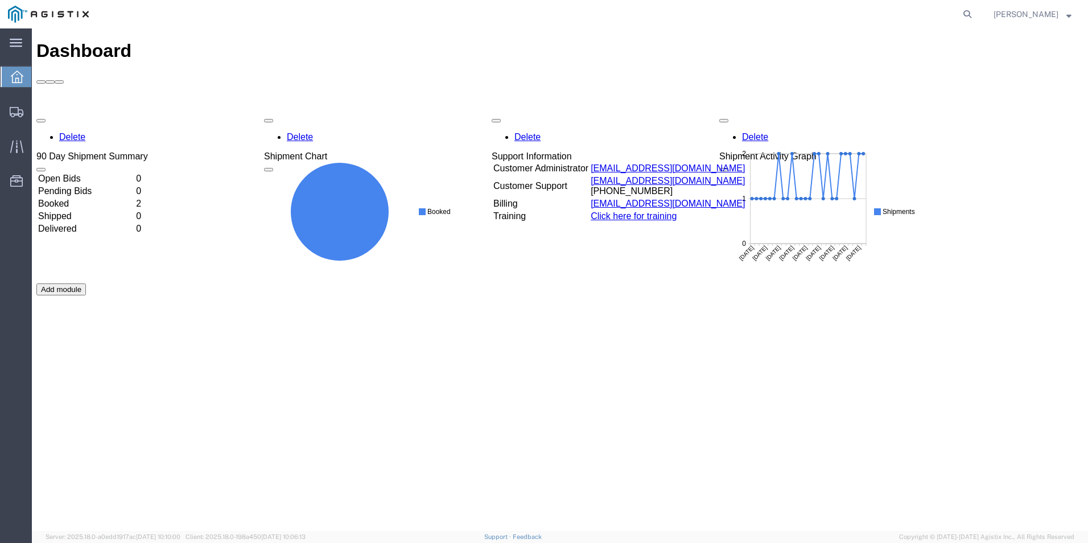
click at [88, 198] on td "Booked" at bounding box center [86, 203] width 97 height 11
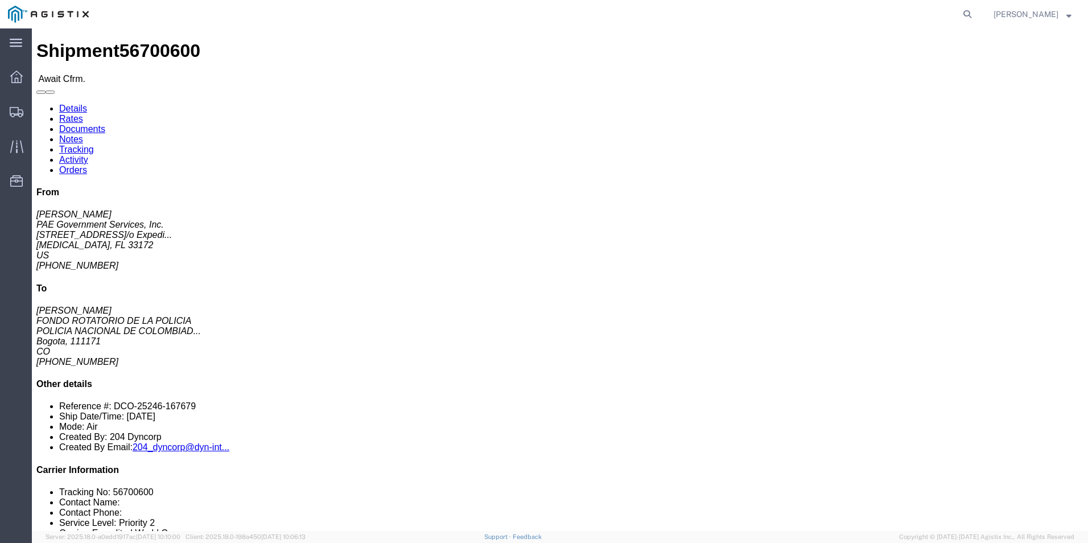
click link "Confirm"
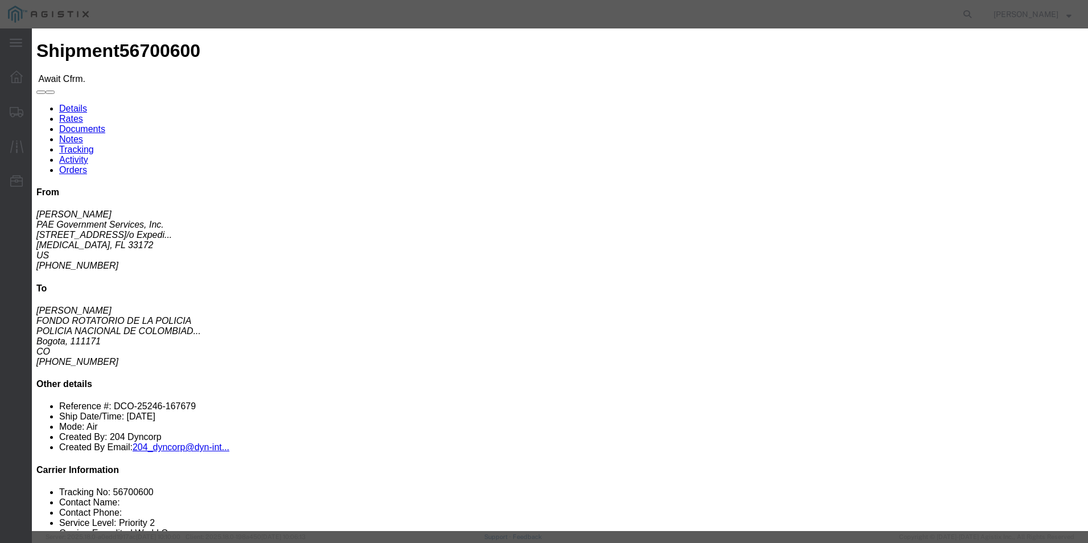
click input "text"
drag, startPoint x: 383, startPoint y: 135, endPoint x: 443, endPoint y: 134, distance: 59.8
click input "406-05144064"
type input "406-05144064"
click input "text"
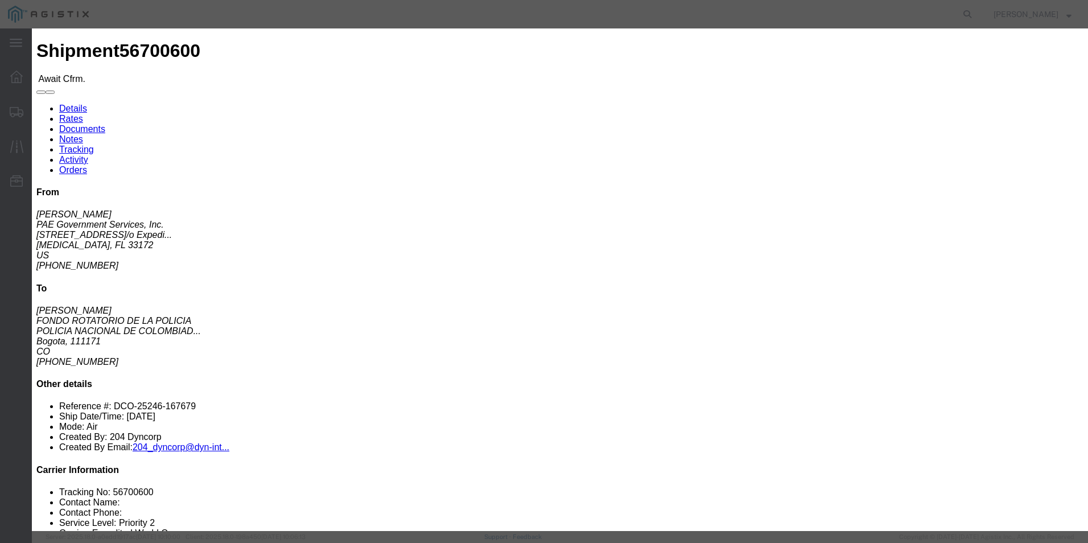
paste input "406-05144064"
type input "406-05144064"
click input "text"
type input "[PERSON_NAME]"
click input "text"
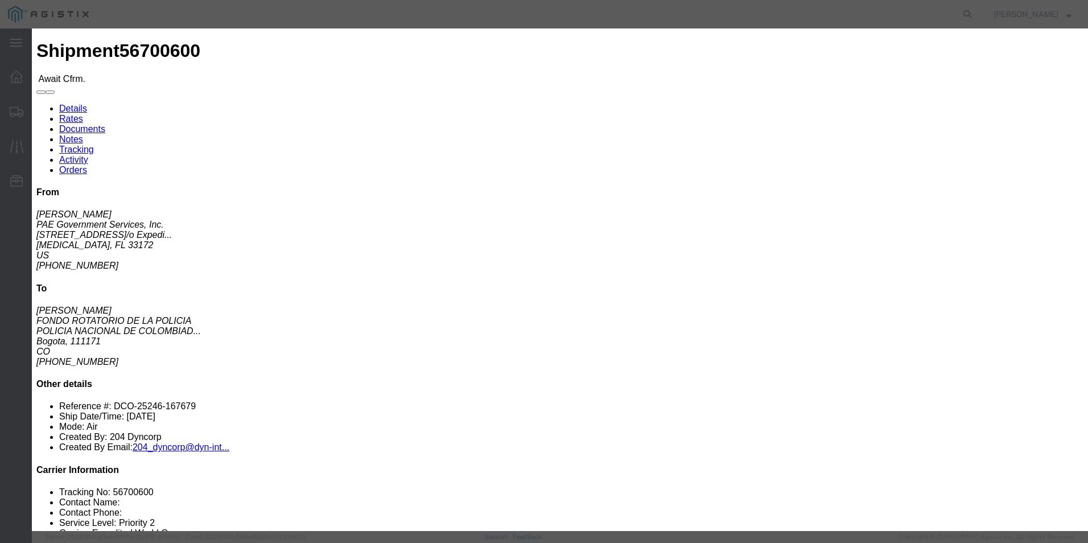
click input "text"
type input "3053925085"
click div "Confirmation Details Use my profile Bill of Lading Number 406-05144064 Person M…"
click select "Select Attempted Pick-Up Delivery Dock Closed Trailer Dropped Delivered Pick-Up…"
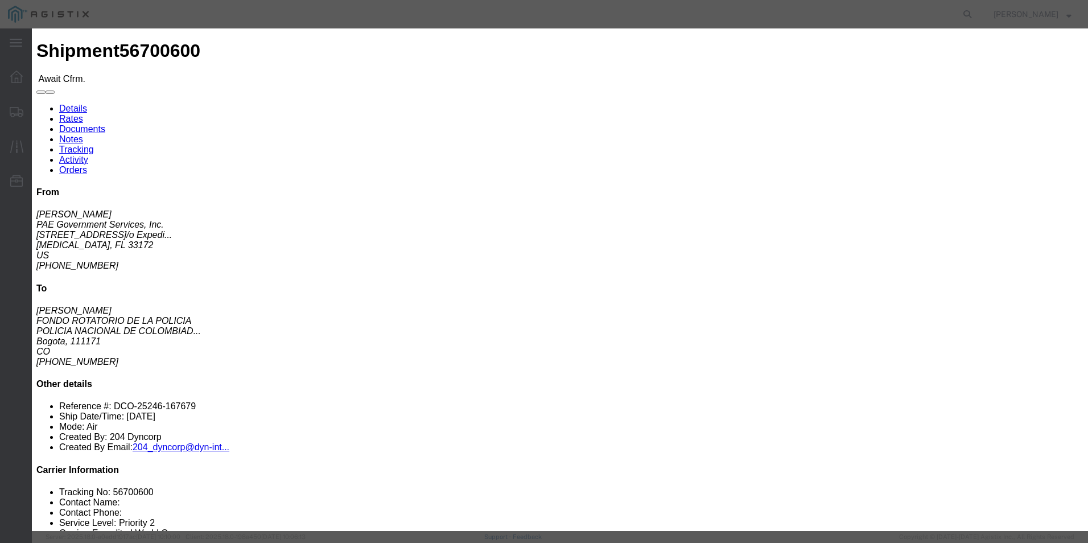
click select "Select Attempted Pick-Up Delivery Dock Closed Trailer Dropped Delivered Pick-Up…"
click select "Select Midnight 1 am 2 am 3 am 4 am 5 am 6 am 7 am 8 am 9 am 10 am 11 am 12 Noo…"
select select
click select "Select Midnight 1 am 2 am 3 am 4 am 5 am 6 am 7 am 8 am 9 am 10 am 11 am 12 Noo…"
click button "Submit"
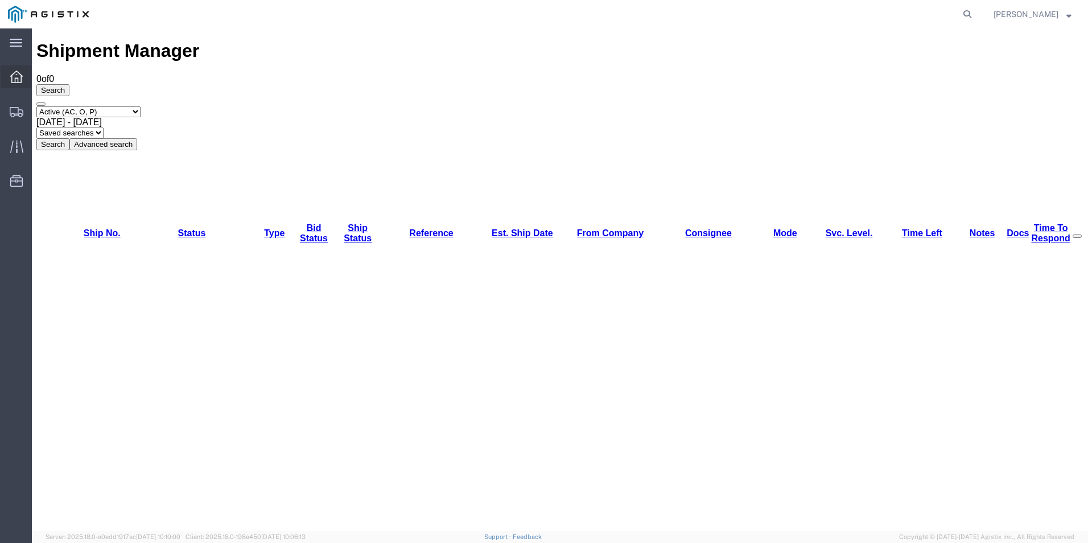
click at [20, 72] on icon at bounding box center [16, 77] width 13 height 13
